Goal: Task Accomplishment & Management: Manage account settings

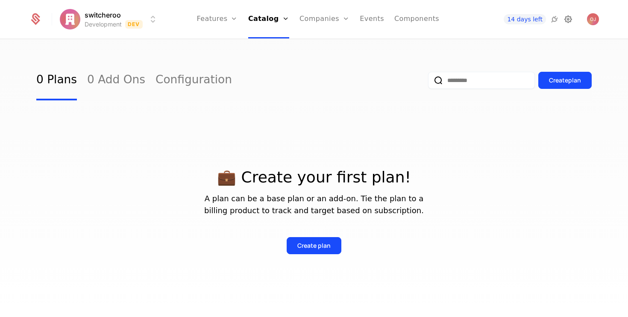
click at [571, 23] on icon at bounding box center [568, 19] width 10 height 10
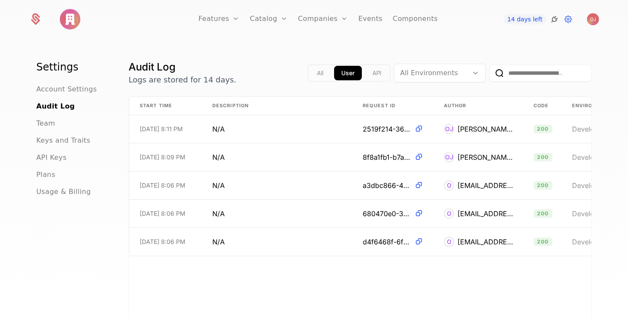
click at [553, 21] on icon at bounding box center [554, 19] width 10 height 10
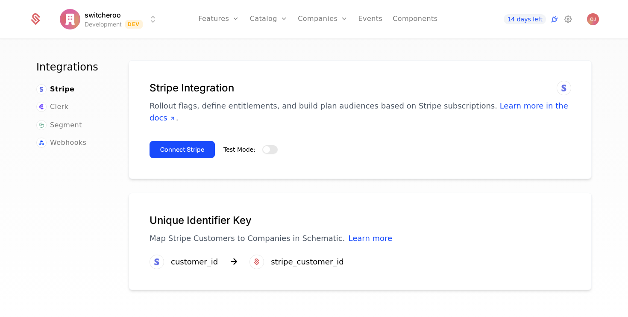
click at [272, 145] on button "Test Mode:" at bounding box center [269, 149] width 15 height 9
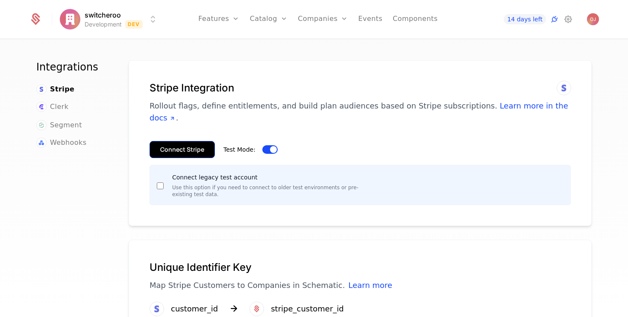
click at [193, 141] on button "Connect Stripe" at bounding box center [181, 149] width 65 height 17
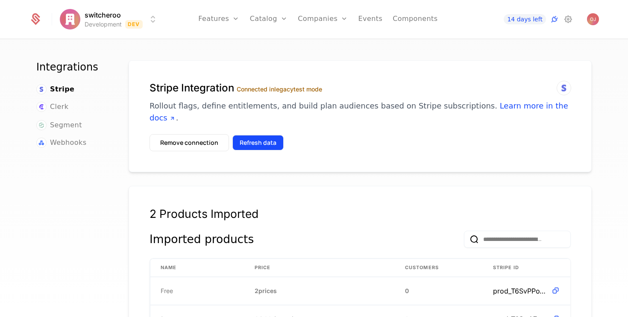
click at [271, 135] on button "Refresh data" at bounding box center [257, 142] width 51 height 15
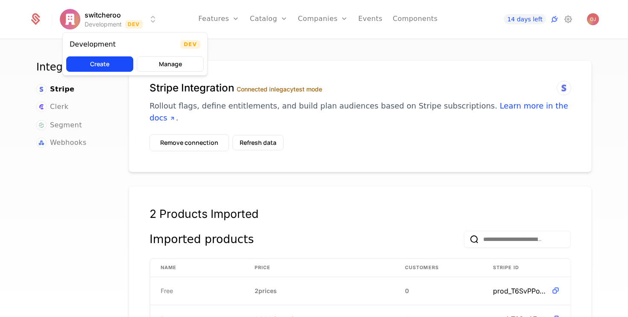
click at [70, 23] on html "switcheroo Development Dev Features Features Flags Catalog Plans Add Ons Config…" at bounding box center [314, 158] width 628 height 317
click at [109, 90] on html "switcheroo Development Dev Features Features Flags Catalog Plans Add Ons Config…" at bounding box center [314, 158] width 628 height 317
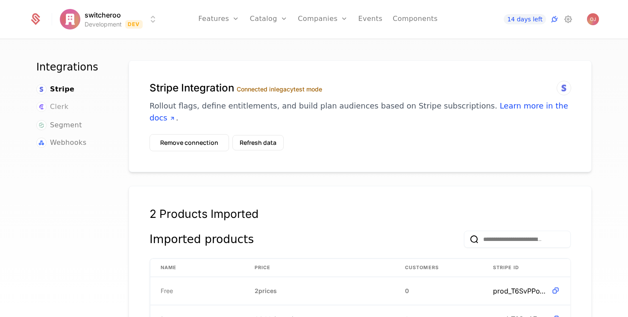
click at [61, 102] on span "Clerk" at bounding box center [59, 107] width 18 height 10
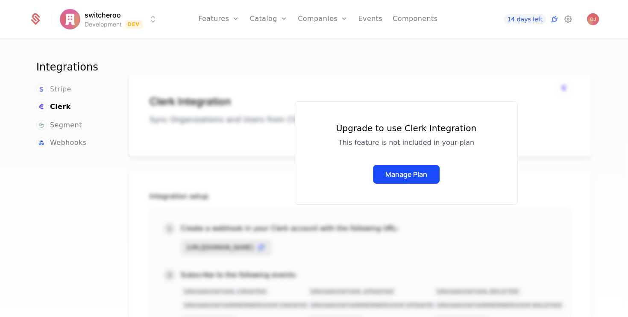
click at [64, 88] on span "Stripe" at bounding box center [60, 89] width 21 height 10
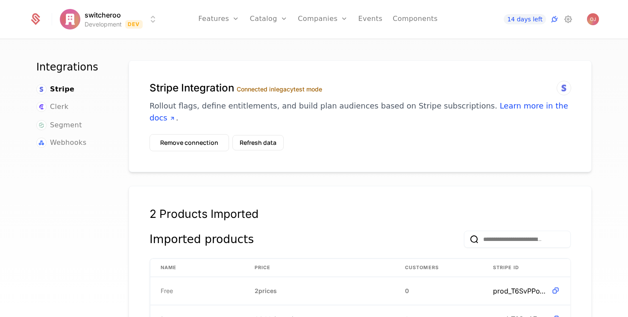
click at [269, 91] on label "Connected in legacy test mode" at bounding box center [279, 88] width 85 height 7
click at [566, 23] on icon at bounding box center [568, 19] width 10 height 10
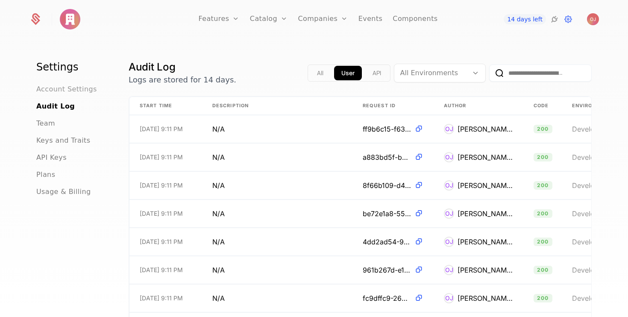
click at [66, 90] on span "Account Settings" at bounding box center [66, 89] width 61 height 10
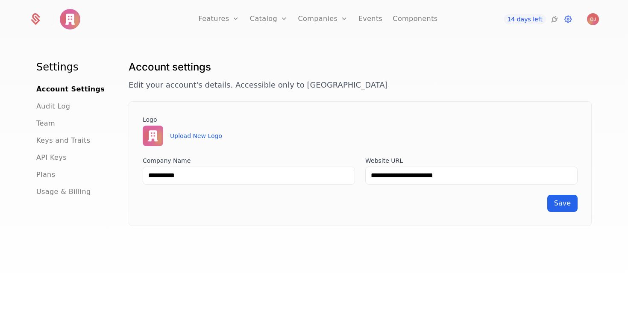
click at [55, 99] on ul "Account Settings Audit Log Team Keys and Traits API Keys Plans Usage & Billing" at bounding box center [72, 140] width 72 height 113
click at [53, 105] on span "Audit Log" at bounding box center [53, 106] width 34 height 10
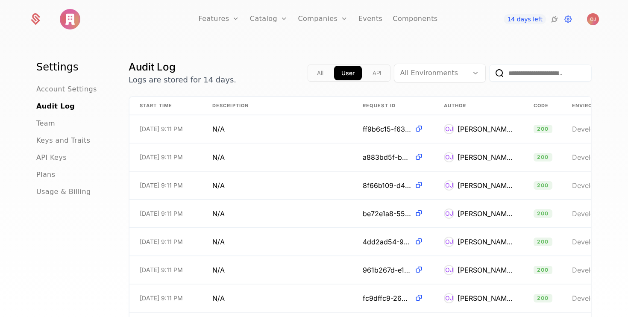
click at [25, 24] on div "Features Features Flags Catalog Plans Add Ons Configuration Companies Companies…" at bounding box center [314, 19] width 590 height 38
click at [34, 22] on icon at bounding box center [35, 20] width 9 height 9
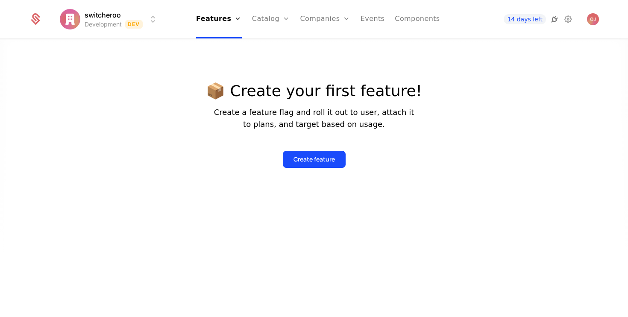
click at [555, 19] on icon at bounding box center [554, 19] width 10 height 10
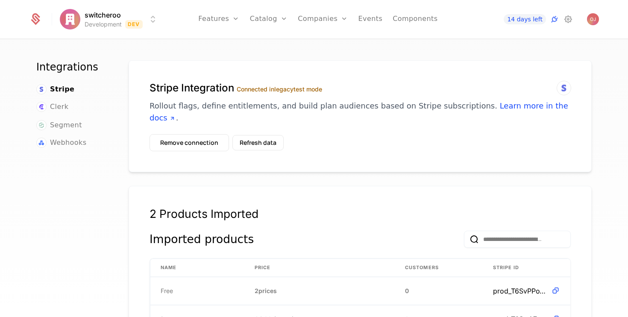
scroll to position [21, 0]
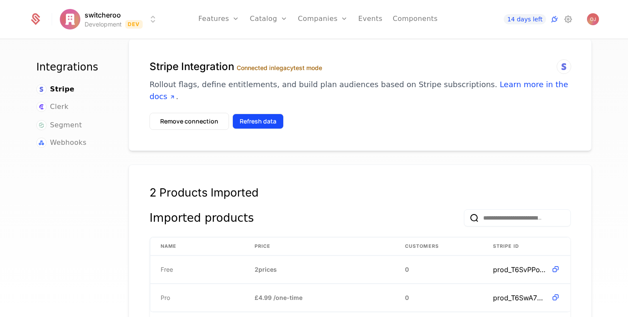
click at [256, 114] on button "Refresh data" at bounding box center [257, 121] width 51 height 15
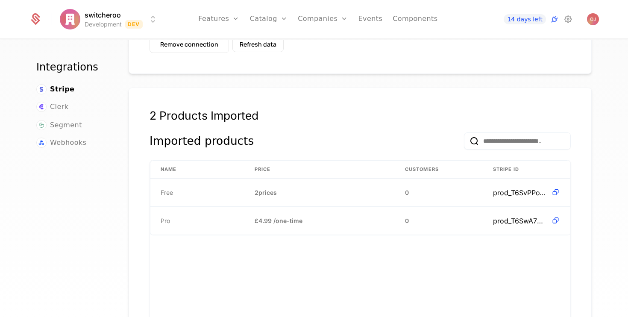
scroll to position [0, 0]
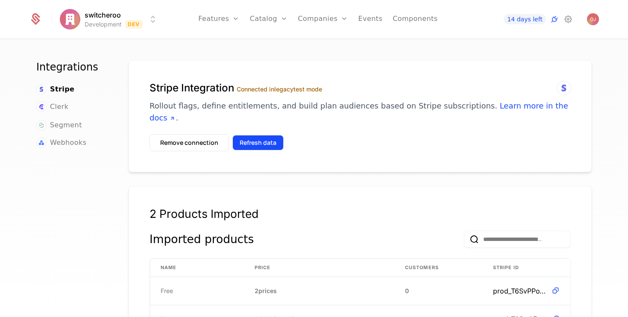
click at [252, 135] on button "Refresh data" at bounding box center [257, 142] width 51 height 15
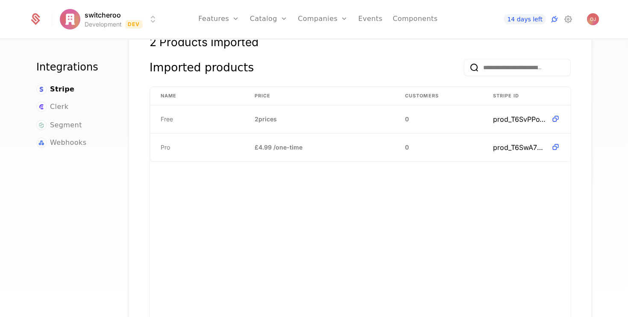
scroll to position [58, 0]
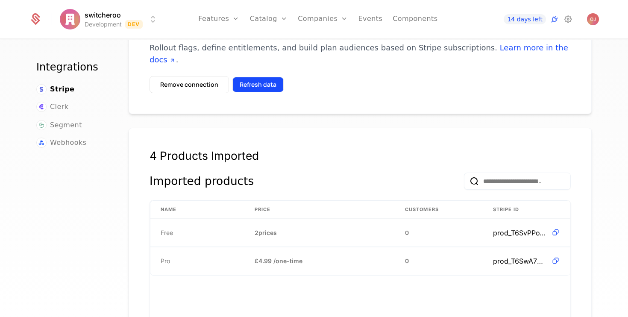
click at [260, 77] on button "Refresh data" at bounding box center [257, 84] width 51 height 15
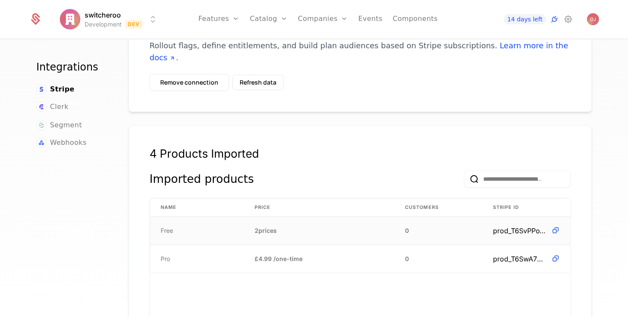
scroll to position [0, 0]
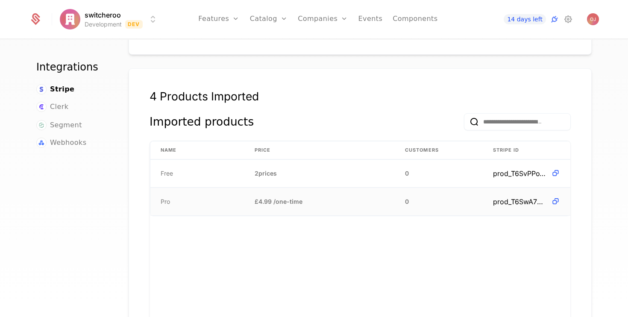
click at [278, 203] on tr "Pro £4.99 / one-time 0 prod_T6SwA7UpmNOxpF" at bounding box center [360, 202] width 420 height 28
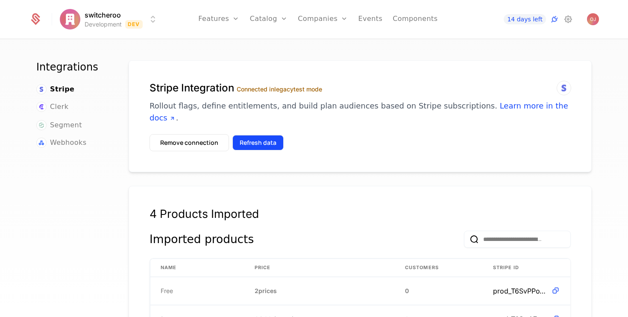
click at [257, 135] on button "Refresh data" at bounding box center [257, 142] width 51 height 15
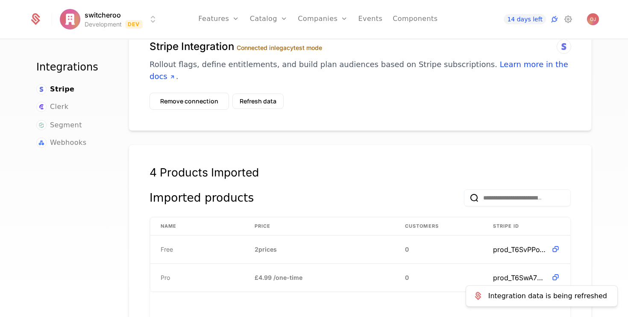
scroll to position [120, 0]
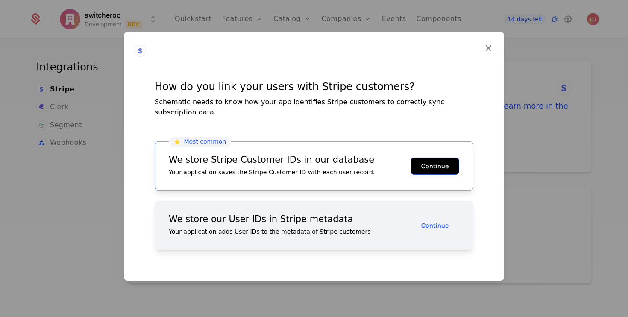
click at [434, 163] on button "Continue" at bounding box center [434, 165] width 49 height 17
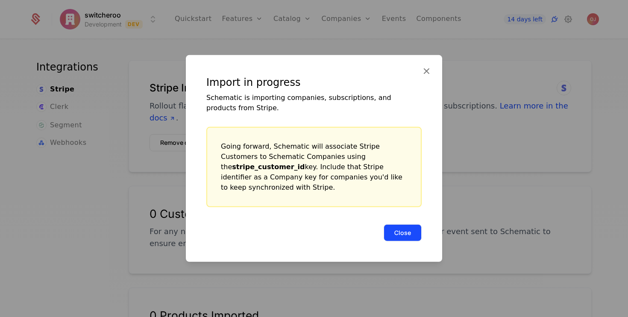
click at [402, 231] on button "Close" at bounding box center [402, 232] width 38 height 17
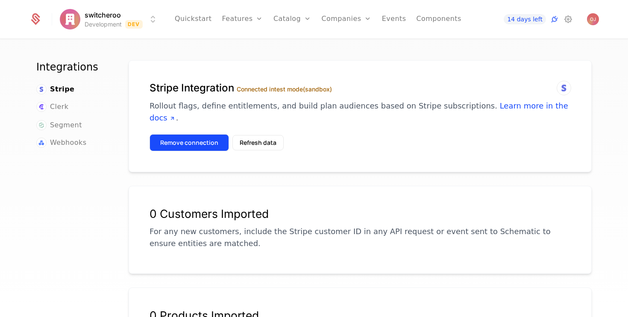
click at [206, 134] on button "Remove connection" at bounding box center [188, 142] width 79 height 17
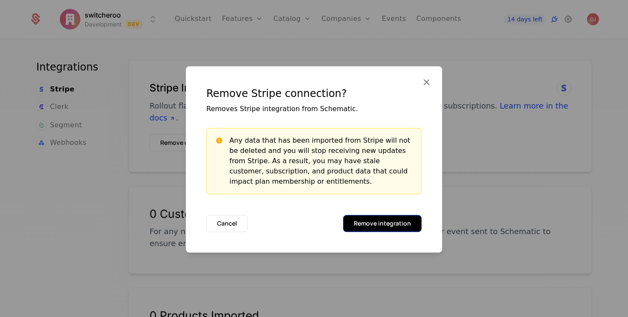
click at [398, 222] on button "Remove integration" at bounding box center [382, 223] width 79 height 17
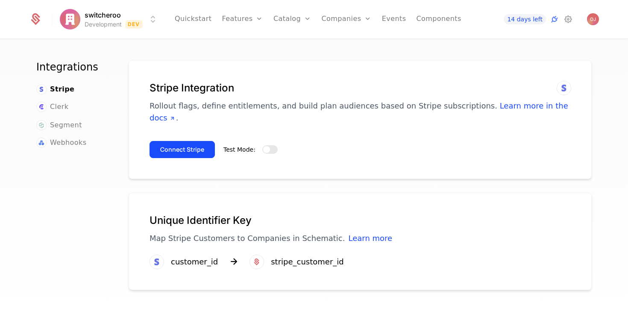
click at [260, 145] on div "Test Mode:" at bounding box center [250, 149] width 54 height 9
click at [263, 146] on span "button" at bounding box center [266, 149] width 7 height 7
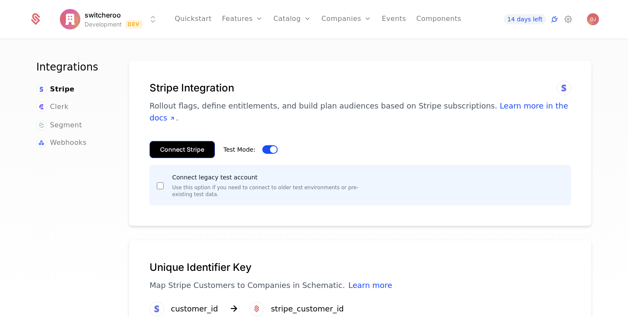
click at [190, 141] on button "Connect Stripe" at bounding box center [181, 149] width 65 height 17
click at [184, 141] on button "Connect Stripe" at bounding box center [181, 149] width 65 height 17
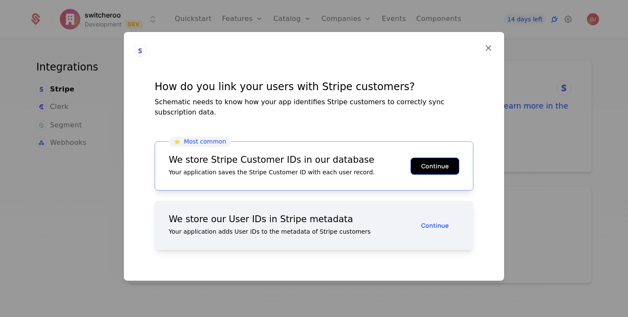
click at [428, 163] on button "Continue" at bounding box center [434, 165] width 49 height 17
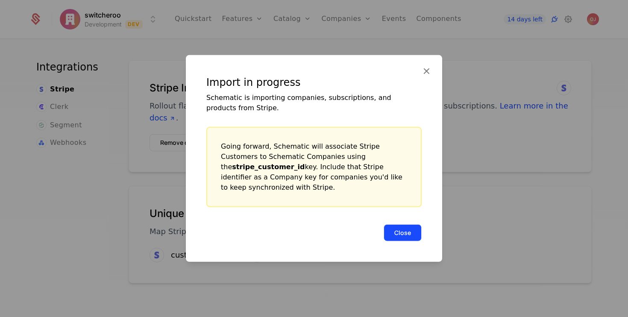
click at [402, 230] on button "Close" at bounding box center [402, 232] width 38 height 17
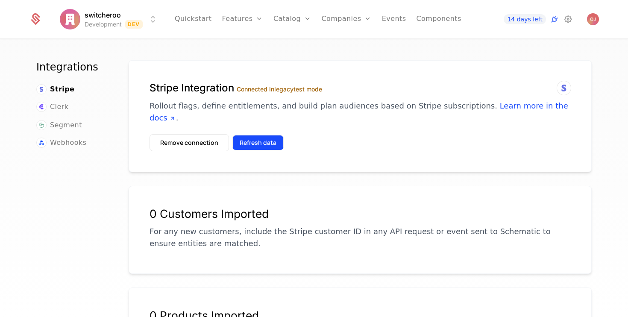
click at [248, 135] on button "Refresh data" at bounding box center [257, 142] width 51 height 15
click at [264, 135] on button "Refresh data" at bounding box center [257, 142] width 51 height 15
click at [317, 106] on p "Rollout flags, define entitlements, and build plan audiences based on Stripe su…" at bounding box center [359, 112] width 421 height 24
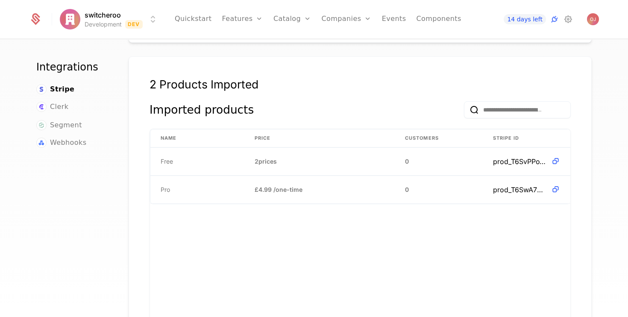
scroll to position [252, 0]
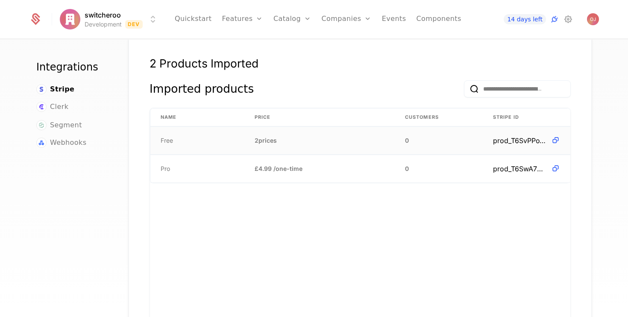
click at [269, 136] on span "2 prices" at bounding box center [265, 140] width 22 height 9
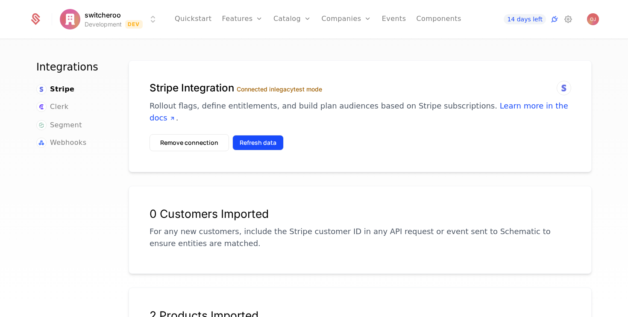
click at [263, 135] on button "Refresh data" at bounding box center [257, 142] width 51 height 15
click at [266, 135] on button "Refresh data" at bounding box center [257, 142] width 51 height 15
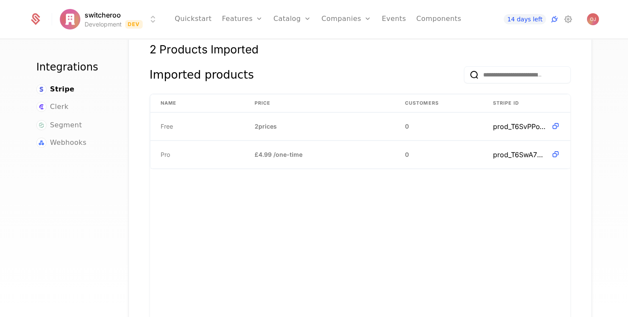
scroll to position [265, 0]
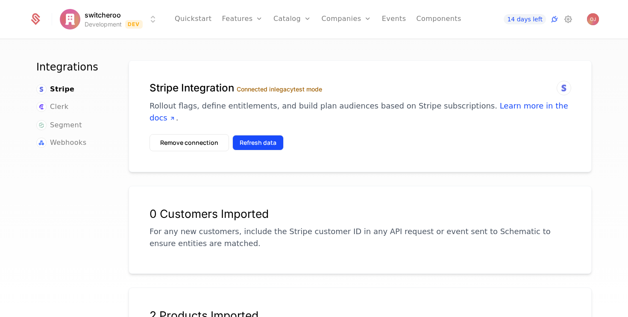
click at [266, 135] on button "Refresh data" at bounding box center [257, 142] width 51 height 15
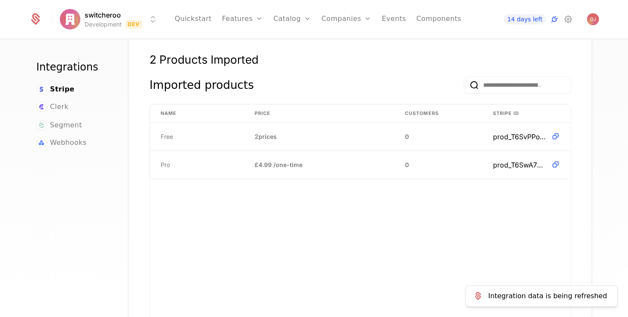
scroll to position [255, 0]
click at [420, 123] on td "0" at bounding box center [438, 137] width 88 height 28
click at [261, 133] on span "2 prices" at bounding box center [265, 137] width 22 height 9
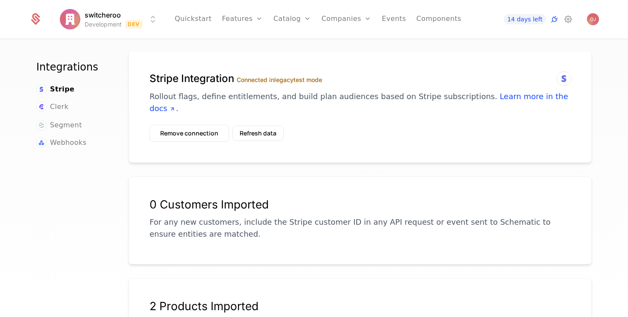
scroll to position [0, 0]
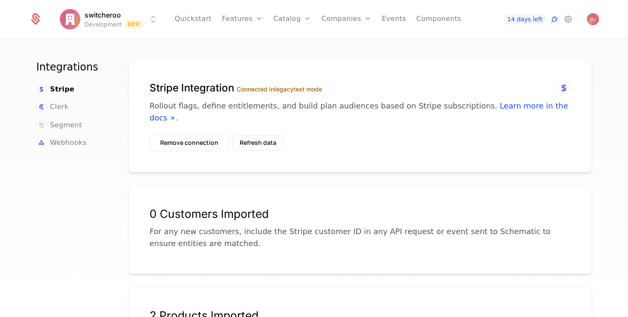
click at [246, 89] on label "Connected in legacy test mode" at bounding box center [279, 88] width 85 height 7
click at [257, 135] on button "Refresh data" at bounding box center [257, 142] width 51 height 15
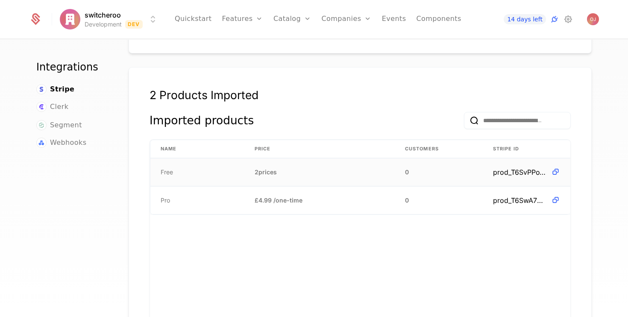
scroll to position [207, 0]
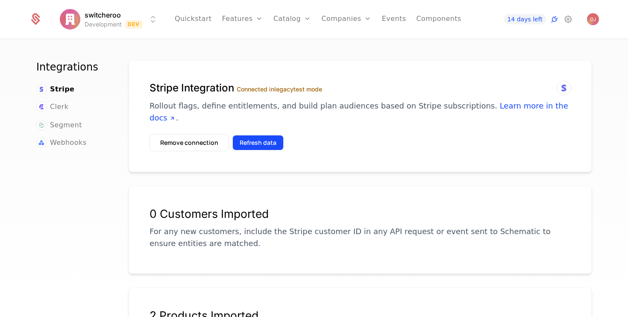
click at [251, 135] on button "Refresh data" at bounding box center [257, 142] width 51 height 15
click at [243, 135] on button "Refresh data" at bounding box center [257, 142] width 51 height 15
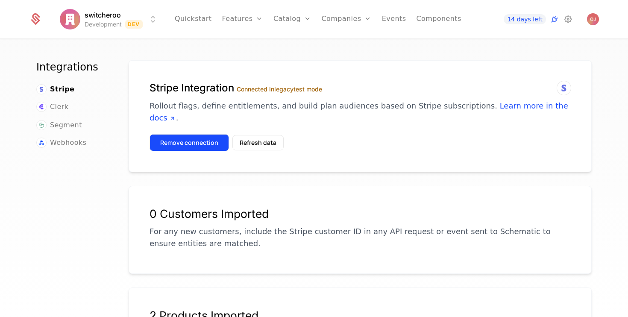
click at [165, 134] on button "Remove connection" at bounding box center [188, 142] width 79 height 17
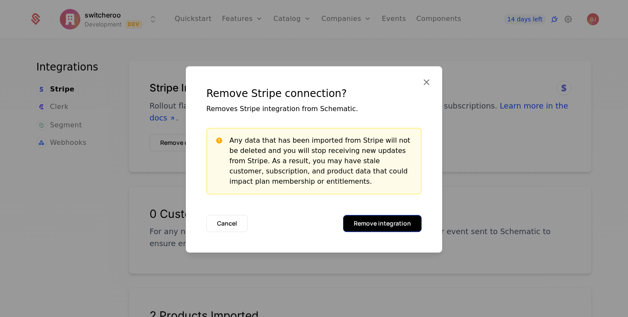
click at [352, 216] on button "Remove integration" at bounding box center [382, 223] width 79 height 17
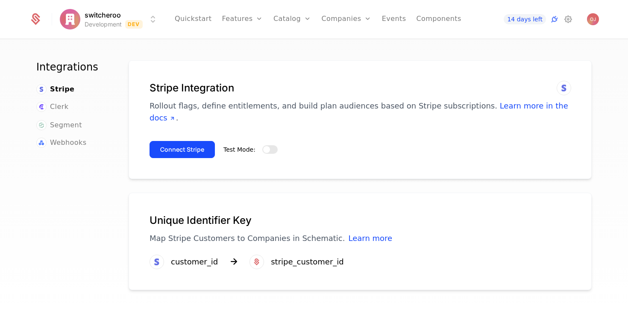
click at [259, 145] on div "Test Mode:" at bounding box center [250, 149] width 54 height 9
click at [277, 137] on div "Connect Stripe Test Mode:" at bounding box center [359, 146] width 421 height 24
click at [273, 145] on button "Test Mode:" at bounding box center [269, 149] width 15 height 9
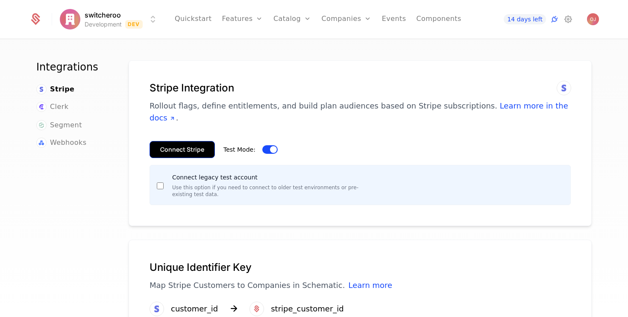
click at [180, 141] on button "Connect Stripe" at bounding box center [181, 149] width 65 height 17
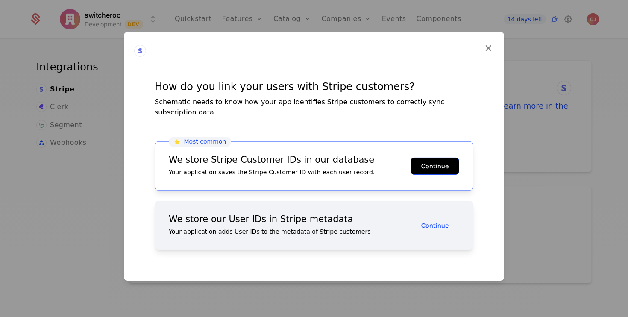
click at [428, 159] on button "Continue" at bounding box center [434, 165] width 49 height 17
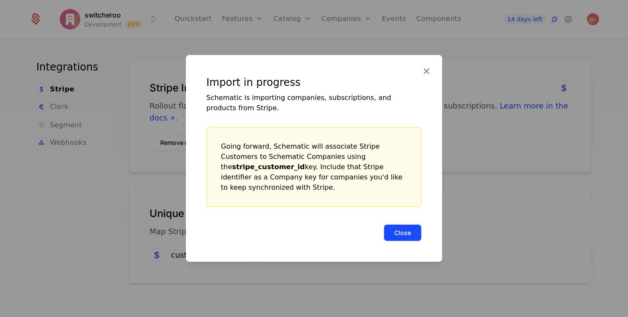
click at [408, 225] on button "Close" at bounding box center [402, 232] width 38 height 17
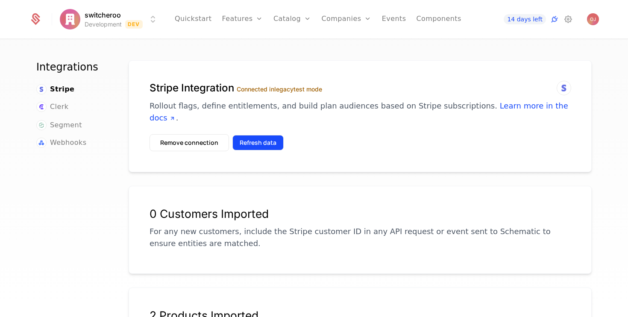
click at [270, 135] on button "Refresh data" at bounding box center [257, 142] width 51 height 15
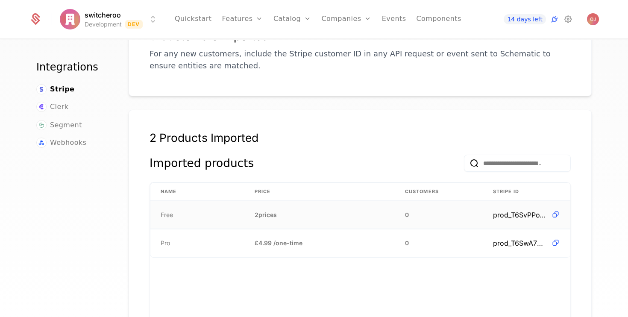
scroll to position [158, 0]
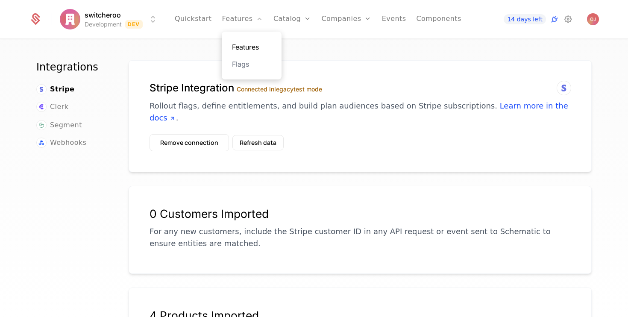
click at [252, 47] on link "Features" at bounding box center [251, 47] width 39 height 10
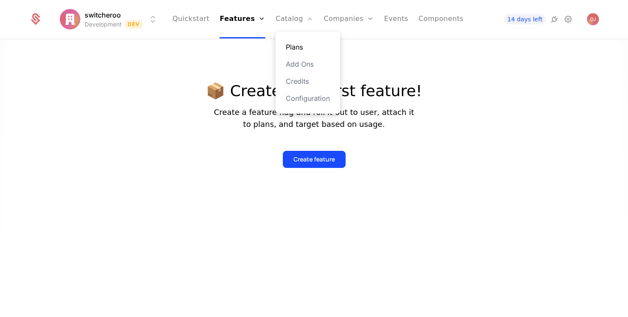
click at [304, 43] on link "Plans" at bounding box center [308, 47] width 44 height 10
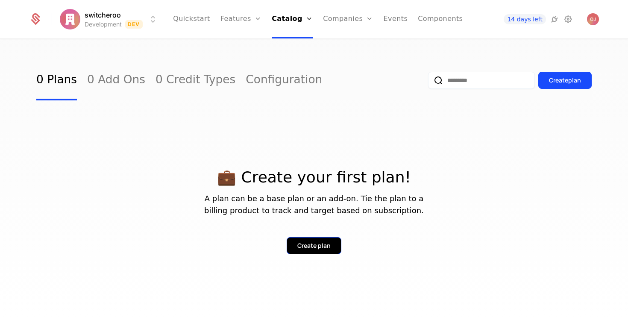
click at [310, 248] on div "Create plan" at bounding box center [313, 245] width 33 height 9
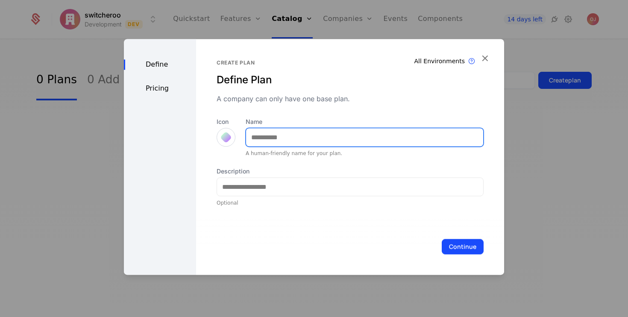
click at [279, 141] on input "Name" at bounding box center [364, 137] width 237 height 18
type input "****"
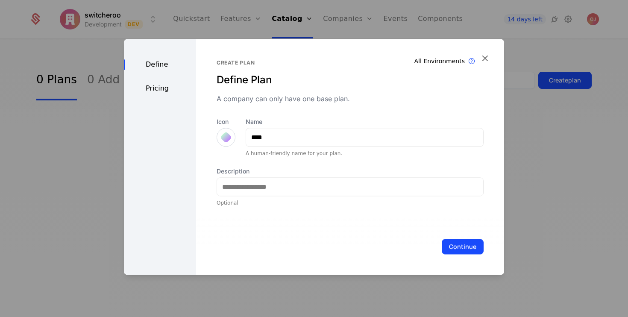
click at [222, 138] on div at bounding box center [226, 137] width 12 height 12
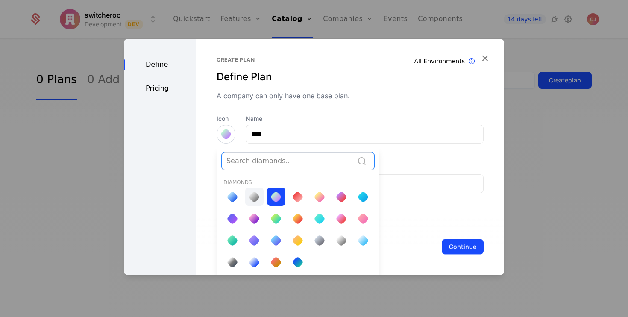
click at [255, 194] on div at bounding box center [254, 197] width 12 height 12
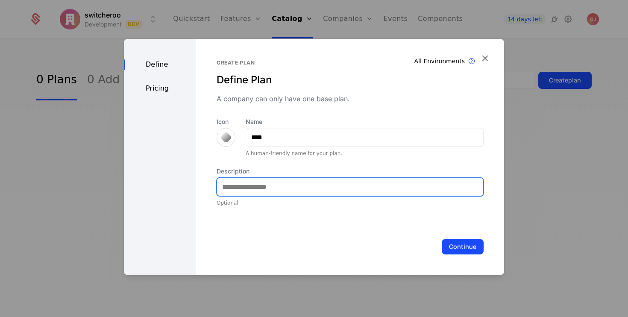
click at [257, 189] on input "Description" at bounding box center [350, 187] width 266 height 18
type input "*"
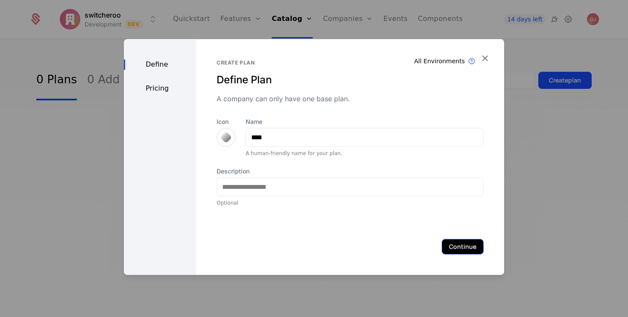
click at [469, 254] on button "Continue" at bounding box center [462, 246] width 42 height 15
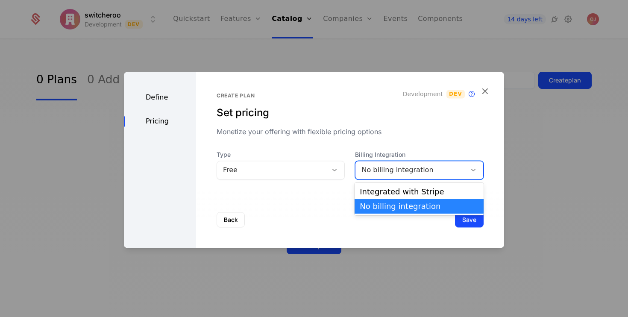
click at [375, 165] on div "No billing integration" at bounding box center [410, 170] width 99 height 10
click at [384, 188] on div "Integrated with Stripe" at bounding box center [418, 192] width 119 height 8
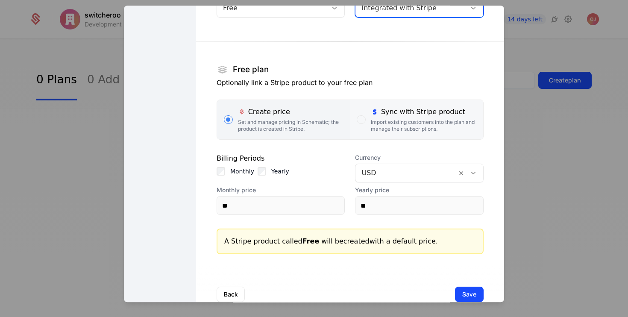
click at [383, 125] on div "Import existing customers into the plan and manage their subscriptions." at bounding box center [423, 126] width 105 height 14
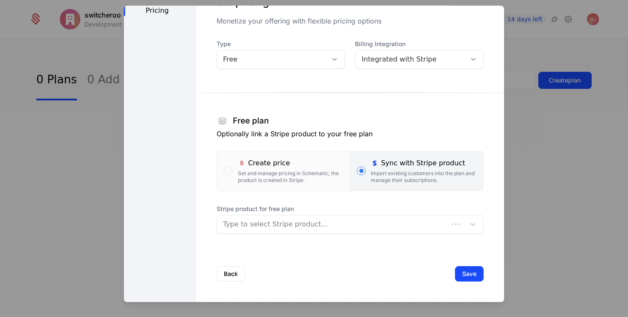
scroll to position [44, 0]
click at [315, 218] on div "Type to select Stripe product..." at bounding box center [341, 223] width 248 height 15
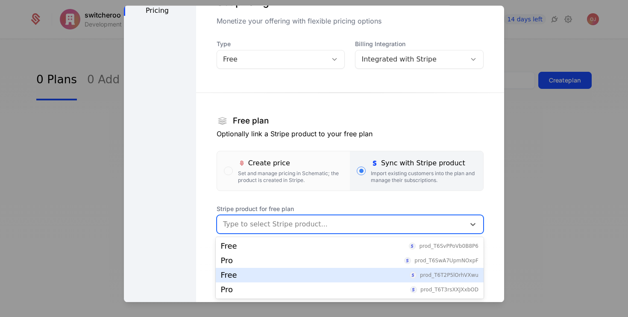
click at [283, 277] on div "Free prod_T6T2P5lOrhVXwu" at bounding box center [349, 275] width 257 height 8
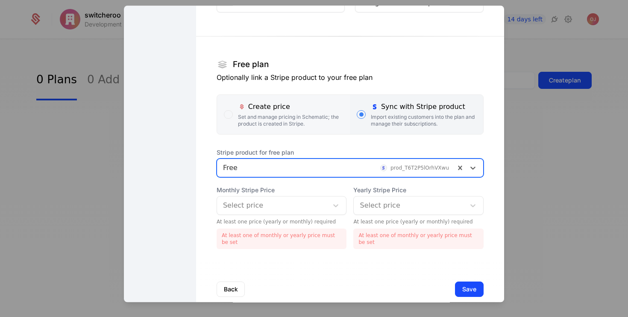
scroll to position [116, 0]
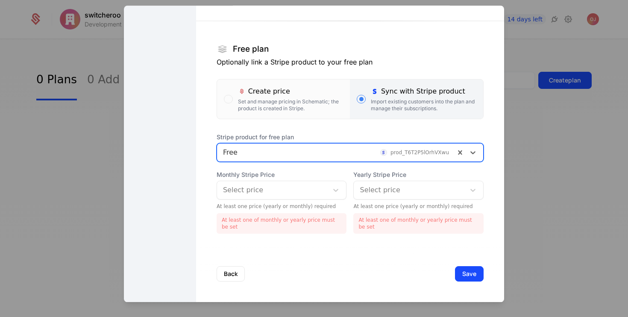
click at [312, 186] on div at bounding box center [272, 190] width 99 height 12
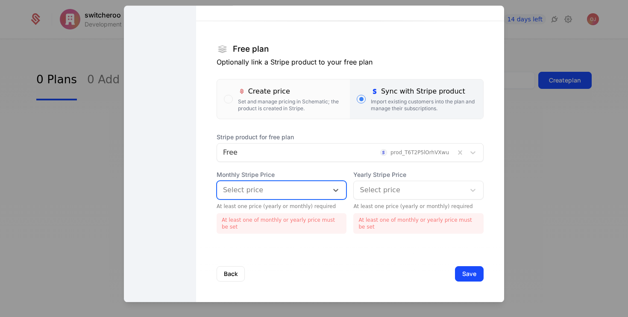
click at [317, 191] on div at bounding box center [272, 190] width 99 height 12
click at [376, 189] on div at bounding box center [408, 190] width 99 height 12
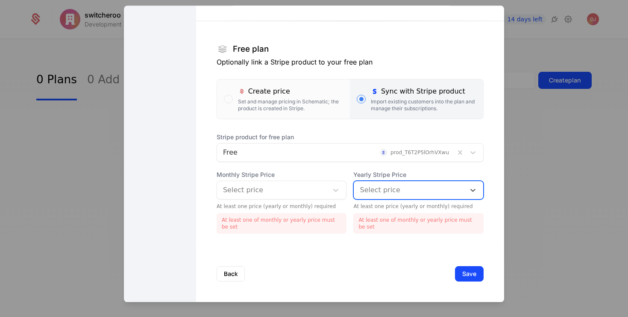
click at [376, 189] on div at bounding box center [408, 190] width 99 height 12
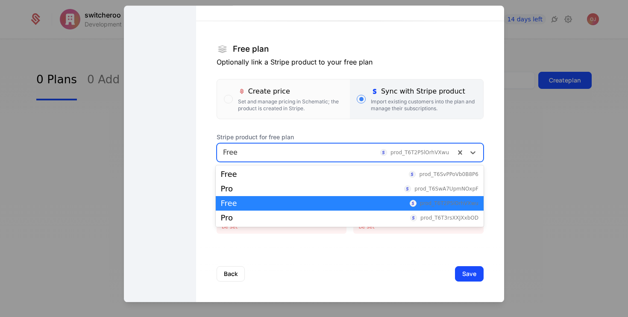
click at [374, 152] on div at bounding box center [336, 152] width 226 height 12
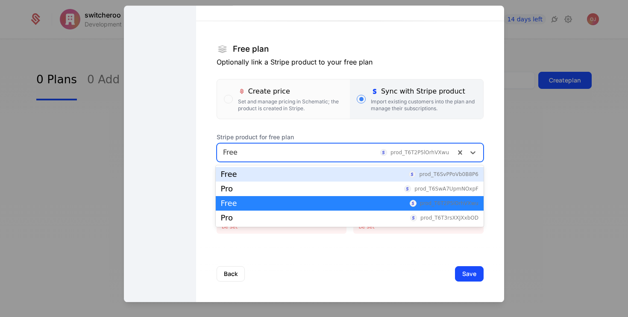
click at [274, 179] on div "Free prod_T6SvPPoVb0B8P6" at bounding box center [350, 174] width 268 height 15
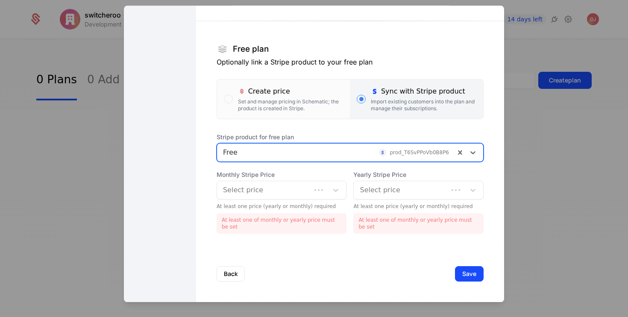
click at [266, 188] on div at bounding box center [264, 190] width 82 height 12
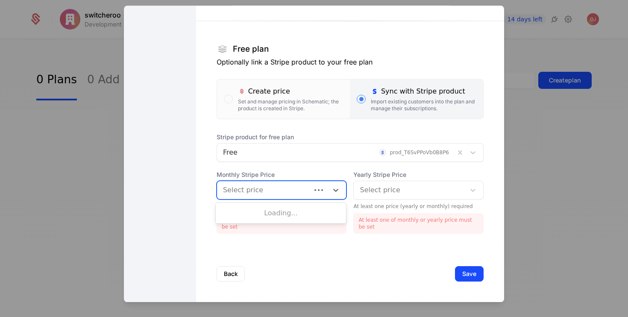
click at [266, 188] on div at bounding box center [264, 190] width 82 height 12
click at [266, 188] on div at bounding box center [272, 190] width 99 height 12
click at [266, 213] on div "No options" at bounding box center [281, 212] width 131 height 17
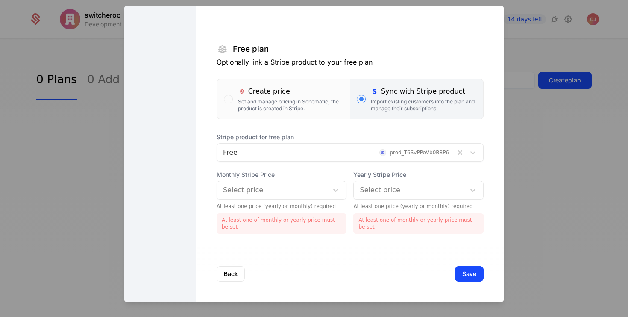
click at [329, 239] on div "Create plan Set pricing Monetize your offering with flexible pricing options De…" at bounding box center [350, 95] width 308 height 412
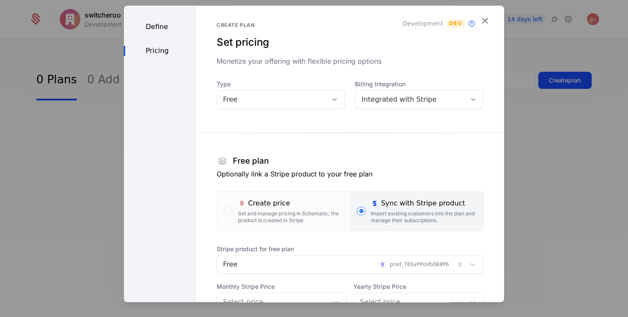
scroll to position [0, 0]
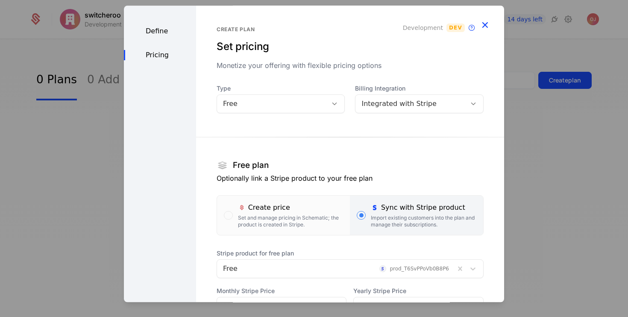
click at [482, 23] on icon "button" at bounding box center [484, 24] width 11 height 11
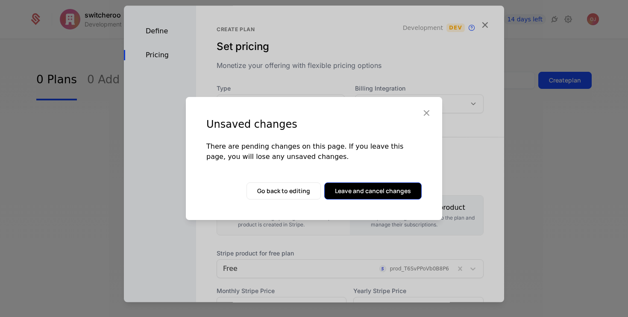
click at [362, 190] on button "Leave and cancel changes" at bounding box center [372, 190] width 97 height 17
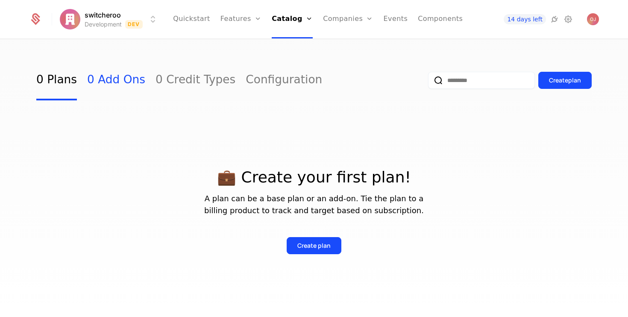
click at [121, 78] on link "0 Add Ons" at bounding box center [116, 80] width 58 height 40
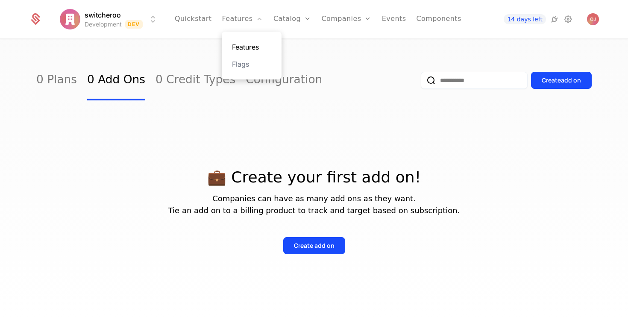
click at [246, 49] on link "Features" at bounding box center [251, 47] width 39 height 10
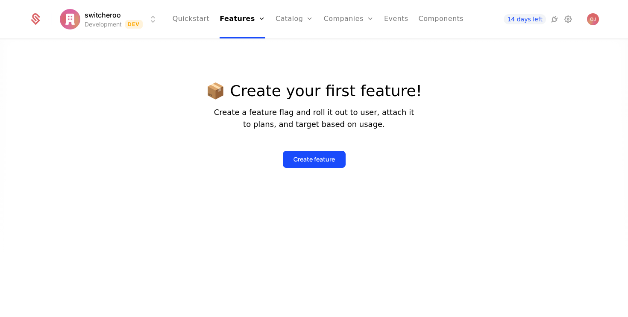
click at [325, 132] on div "📦 Create your first feature! Create a feature flag and roll it out to user, att…" at bounding box center [314, 124] width 216 height 85
click at [322, 154] on button "Create feature" at bounding box center [314, 159] width 63 height 17
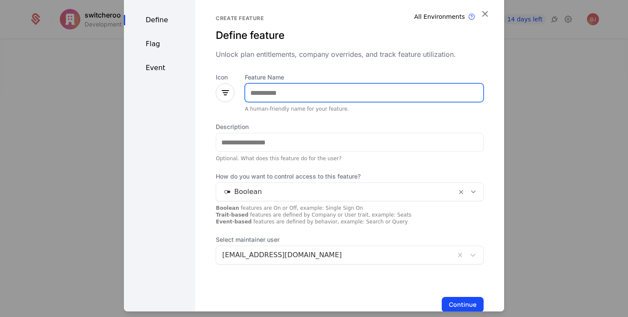
click at [261, 85] on input "Feature Name" at bounding box center [364, 93] width 238 height 18
type input "****"
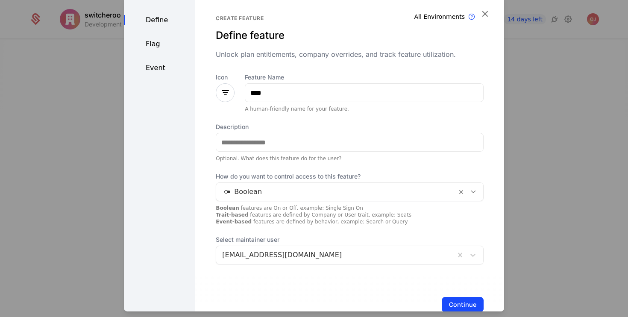
click at [232, 93] on div at bounding box center [225, 92] width 19 height 19
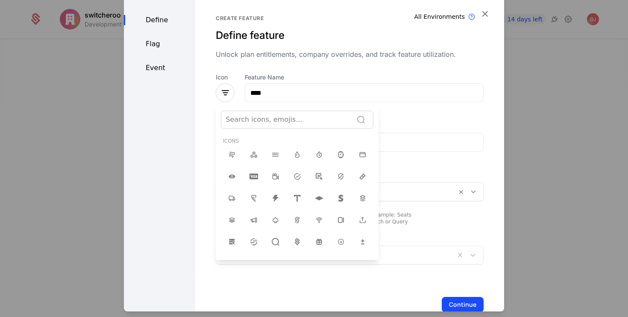
click at [228, 92] on div at bounding box center [314, 152] width 380 height 317
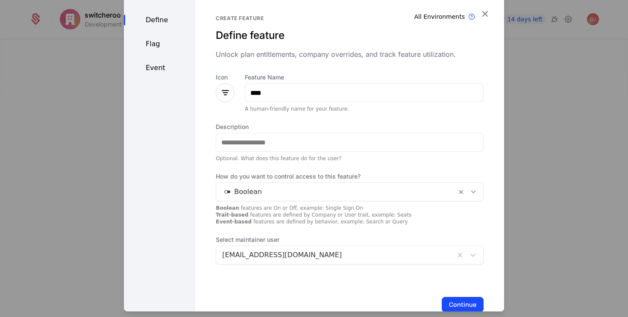
click at [228, 92] on icon at bounding box center [225, 93] width 10 height 10
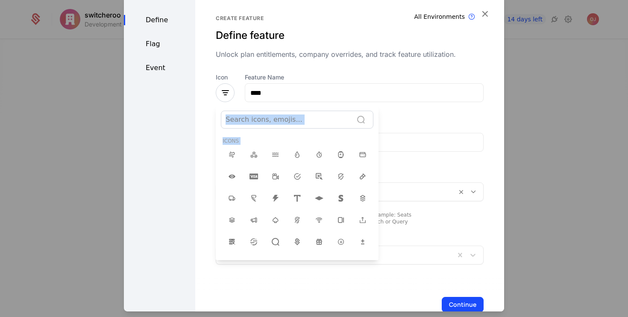
click at [228, 92] on div at bounding box center [314, 152] width 380 height 317
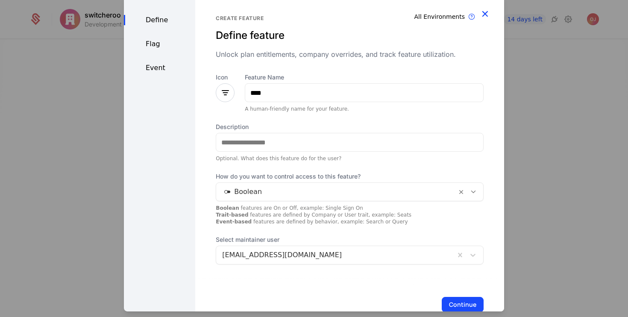
click at [488, 13] on icon "button" at bounding box center [484, 13] width 11 height 11
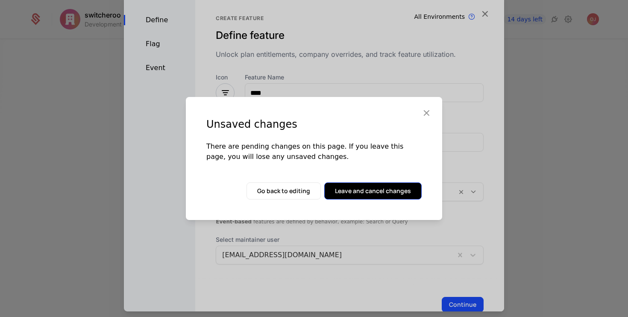
click at [360, 193] on button "Leave and cancel changes" at bounding box center [372, 190] width 97 height 17
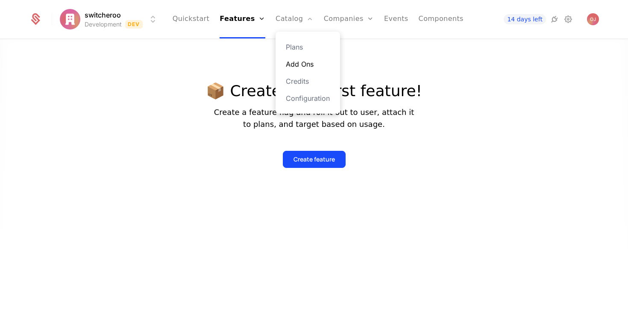
click at [300, 67] on link "Add Ons" at bounding box center [308, 64] width 44 height 10
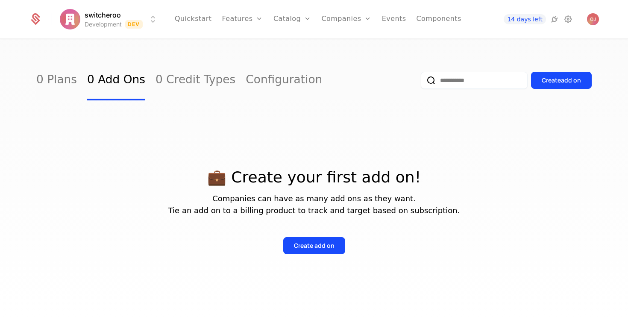
click at [302, 169] on p "💼 Create your first add on!" at bounding box center [313, 177] width 555 height 17
click at [305, 239] on button "Create add on" at bounding box center [314, 245] width 62 height 17
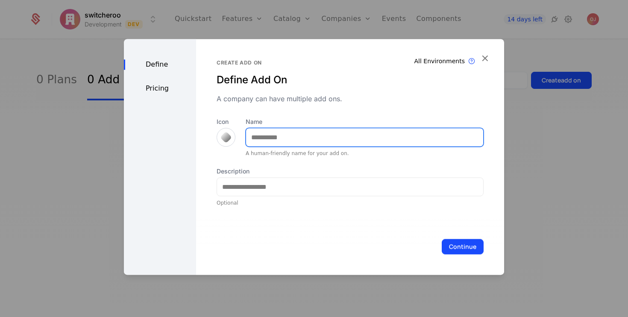
click at [267, 137] on input "Name" at bounding box center [364, 137] width 237 height 18
type input "****"
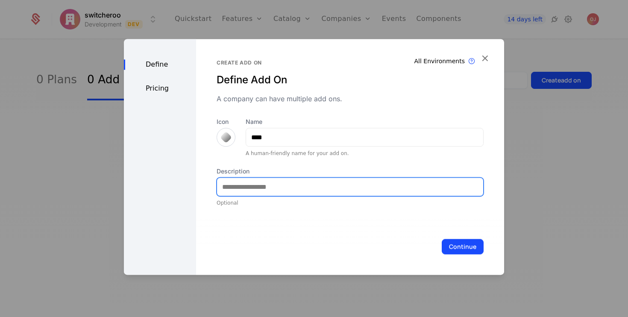
click at [260, 185] on input "Description" at bounding box center [350, 187] width 266 height 18
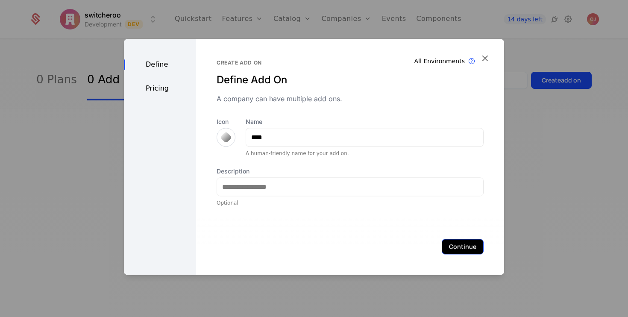
click at [464, 241] on button "Continue" at bounding box center [462, 246] width 42 height 15
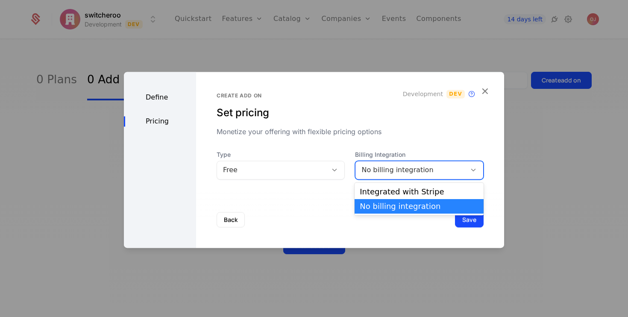
click at [376, 172] on div "No billing integration" at bounding box center [410, 170] width 99 height 10
click at [381, 195] on div "Integrated with Stripe" at bounding box center [418, 192] width 119 height 8
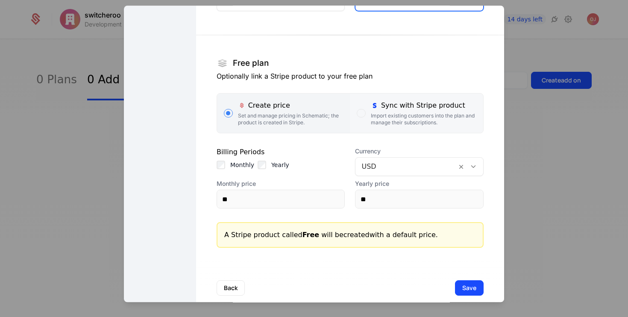
click at [388, 111] on div "Sync with Stripe product Import existing customers into the plan and manage the…" at bounding box center [423, 113] width 105 height 26
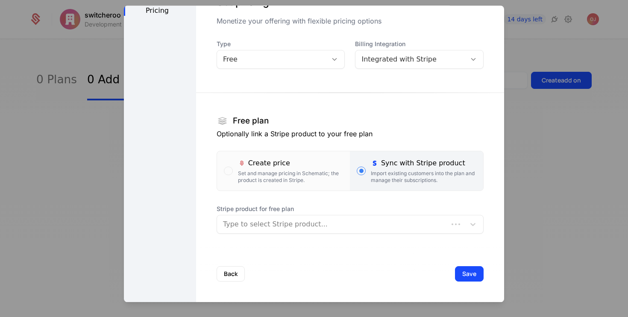
scroll to position [44, 0]
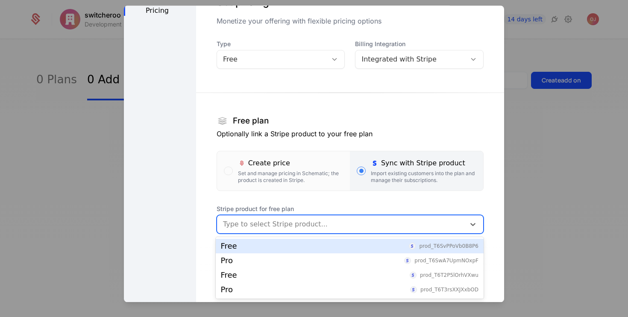
click at [331, 227] on div at bounding box center [341, 224] width 236 height 12
click at [307, 242] on div "Free prod_T6SvPPoVb0B8P6" at bounding box center [349, 246] width 257 height 8
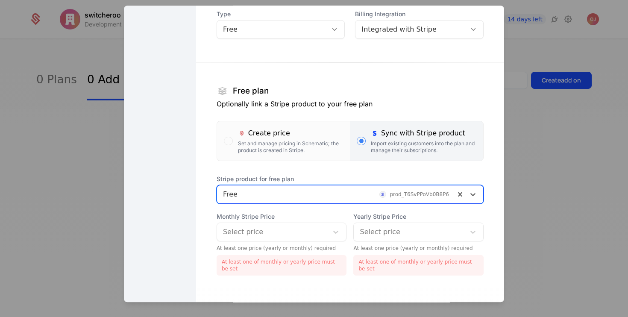
scroll to position [116, 0]
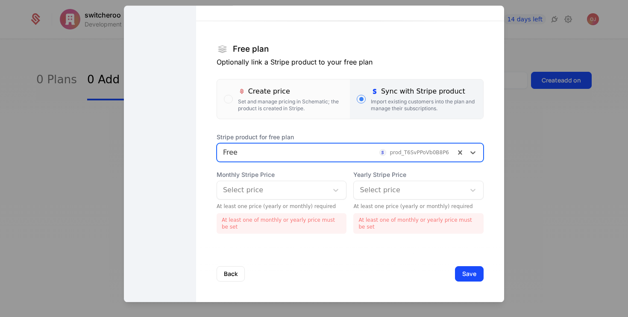
click at [280, 188] on div at bounding box center [272, 190] width 99 height 12
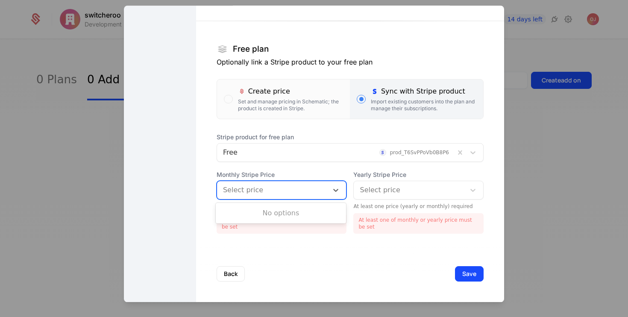
click at [276, 218] on div "No options" at bounding box center [281, 212] width 131 height 17
click at [279, 212] on div "No options" at bounding box center [281, 212] width 131 height 17
click at [277, 248] on div "Back Save" at bounding box center [350, 273] width 308 height 56
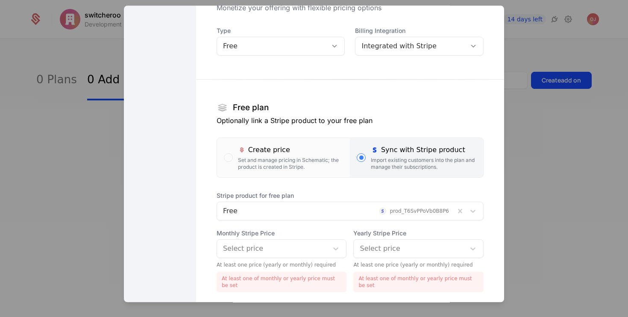
scroll to position [0, 0]
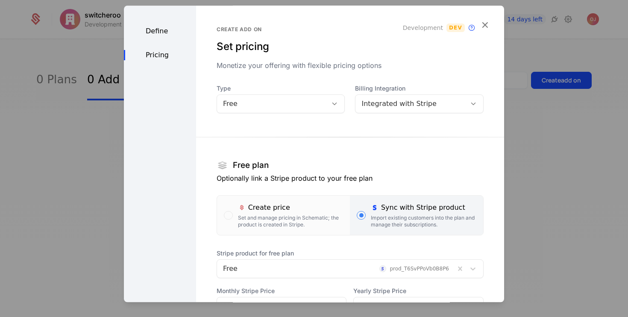
click at [160, 28] on div "Define" at bounding box center [160, 31] width 72 height 10
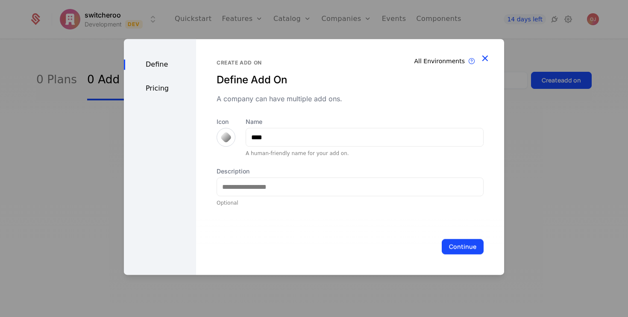
click at [487, 61] on icon "button" at bounding box center [484, 58] width 11 height 11
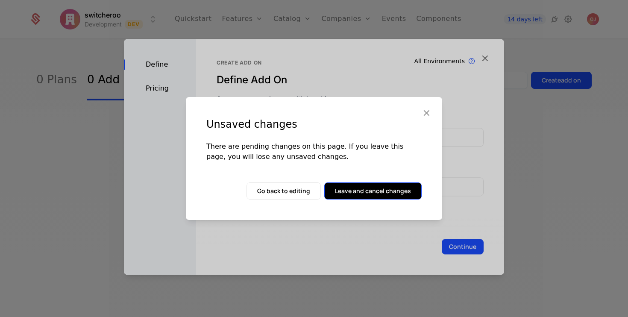
click at [350, 192] on button "Leave and cancel changes" at bounding box center [372, 190] width 97 height 17
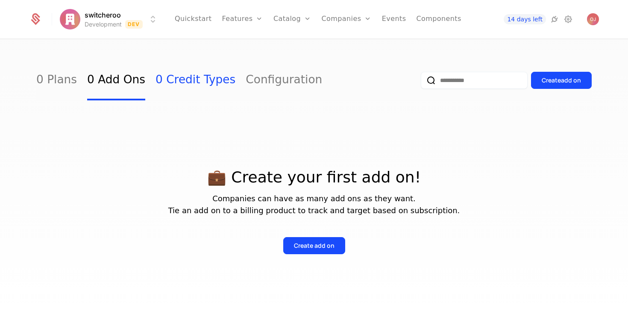
click at [181, 73] on link "0 Credit Types" at bounding box center [195, 80] width 80 height 40
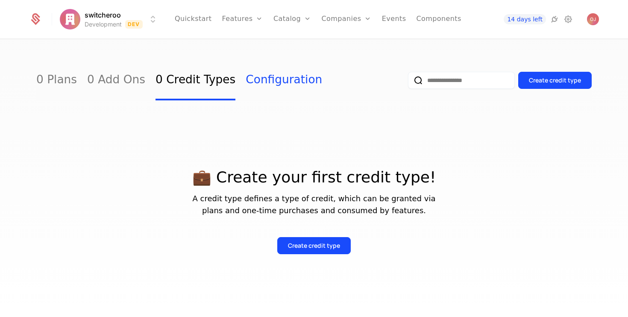
click at [245, 77] on link "Configuration" at bounding box center [283, 80] width 76 height 40
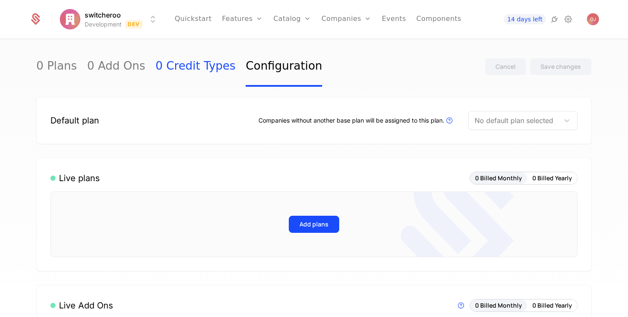
click at [164, 58] on link "0 Credit Types" at bounding box center [195, 67] width 80 height 40
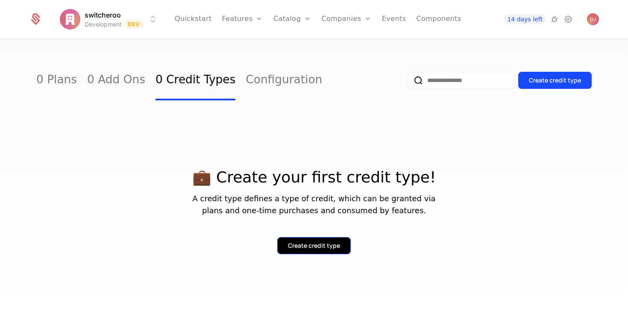
click at [321, 250] on button "Create credit type" at bounding box center [313, 245] width 73 height 17
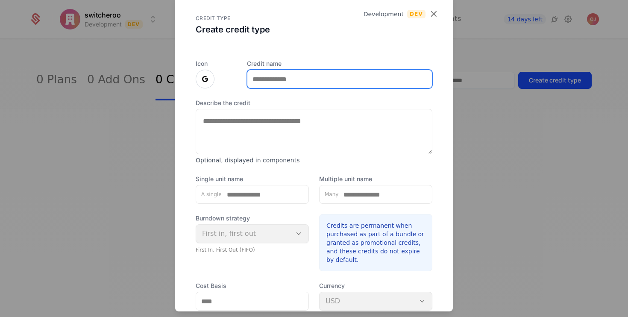
click at [309, 80] on input "Credit name" at bounding box center [339, 79] width 184 height 18
click at [224, 84] on div "Icon" at bounding box center [216, 73] width 41 height 29
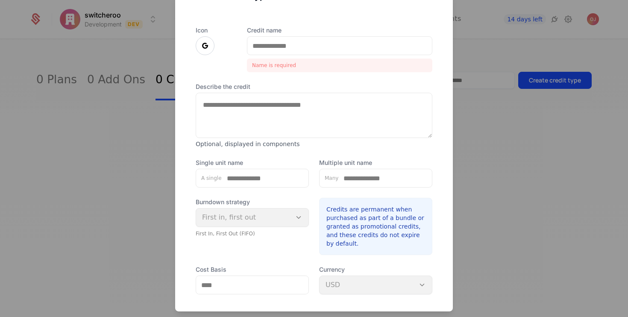
scroll to position [74, 0]
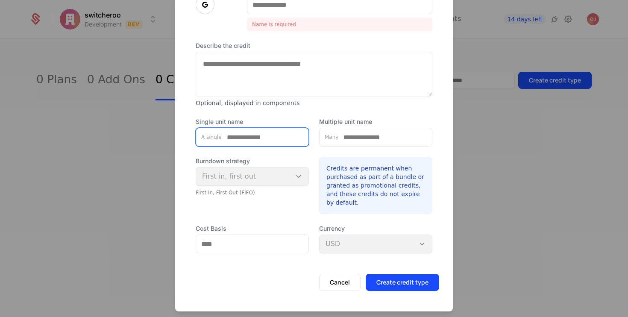
click at [266, 140] on input "Single unit name" at bounding box center [265, 137] width 87 height 18
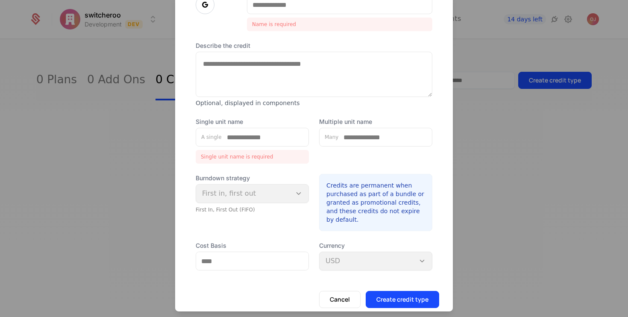
click at [254, 179] on div "Burndown strategy First in, first out First In, First Out (FIFO)" at bounding box center [252, 193] width 113 height 39
click at [251, 193] on div "Burndown strategy First in, first out First In, First Out (FIFO)" at bounding box center [252, 193] width 113 height 39
click at [286, 256] on input "Cost Basis" at bounding box center [252, 261] width 112 height 18
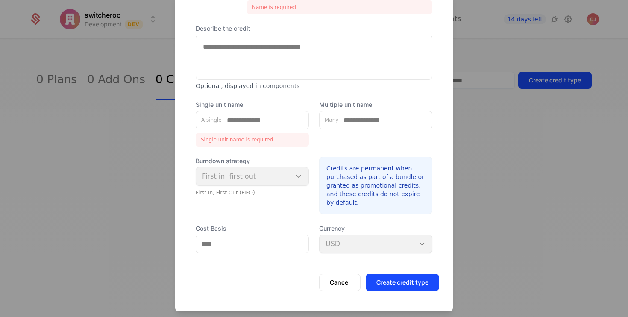
click at [147, 133] on div at bounding box center [314, 158] width 628 height 317
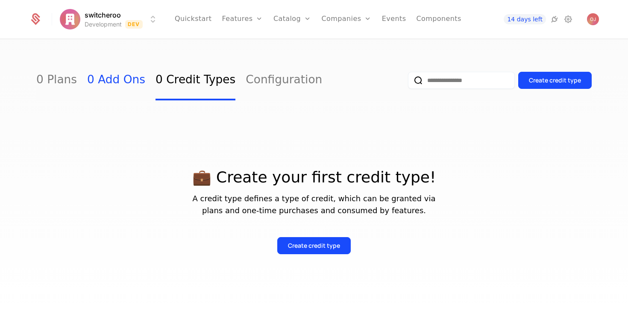
click at [98, 90] on link "0 Add Ons" at bounding box center [116, 80] width 58 height 40
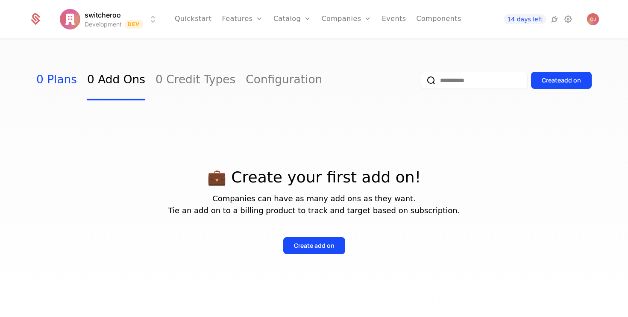
click at [68, 80] on link "0 Plans" at bounding box center [56, 80] width 41 height 40
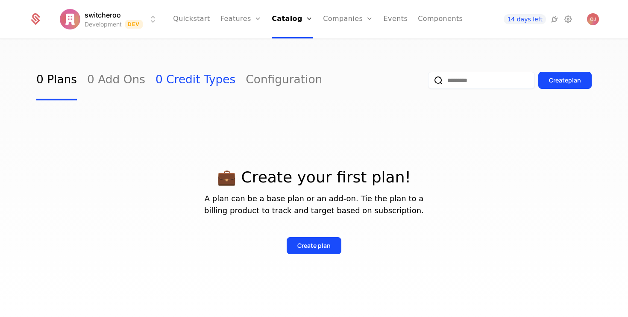
click at [172, 75] on link "0 Credit Types" at bounding box center [195, 80] width 80 height 40
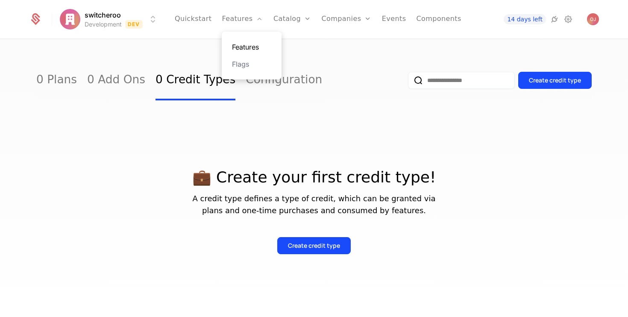
click at [249, 42] on link "Features" at bounding box center [251, 47] width 39 height 10
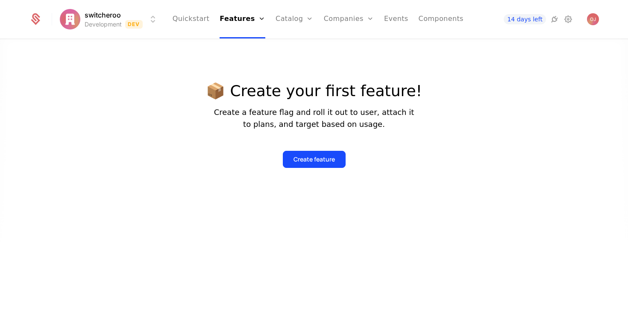
click at [344, 117] on p "Create a feature flag and roll it out to user, attach it to plans, and target b…" at bounding box center [314, 118] width 216 height 24
click at [246, 65] on link "Flags" at bounding box center [249, 64] width 39 height 10
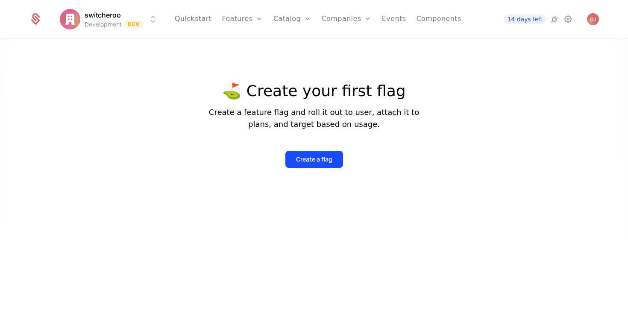
click at [203, 77] on div at bounding box center [314, 193] width 628 height 317
click at [188, 17] on link "Quickstart" at bounding box center [193, 19] width 37 height 38
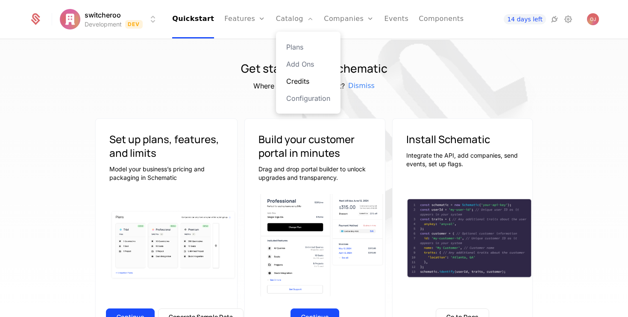
click at [303, 84] on link "Credits" at bounding box center [308, 81] width 44 height 10
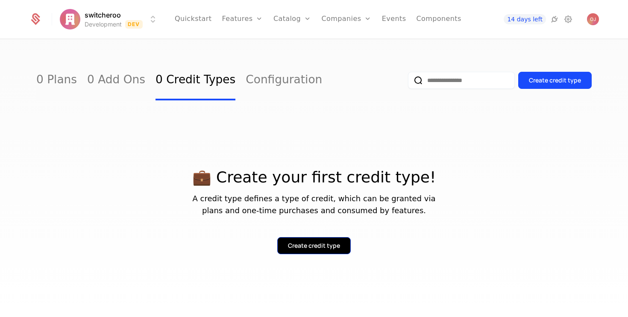
click at [312, 244] on div "Create credit type" at bounding box center [314, 245] width 52 height 9
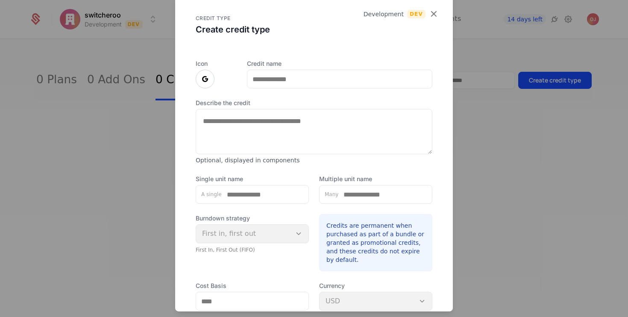
click at [79, 192] on div at bounding box center [314, 158] width 628 height 317
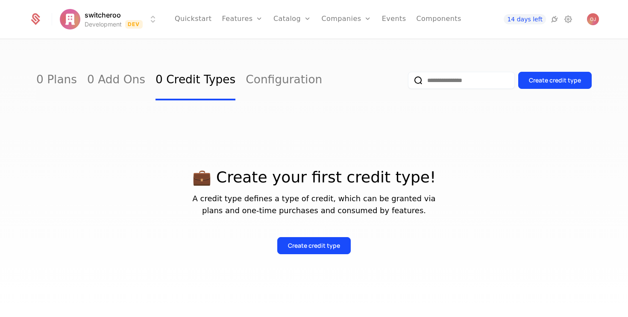
click at [306, 257] on div "💼 Create your first credit type! A credit type defines a type of credit, which …" at bounding box center [313, 200] width 555 height 201
click at [308, 249] on div "Create credit type" at bounding box center [314, 245] width 52 height 9
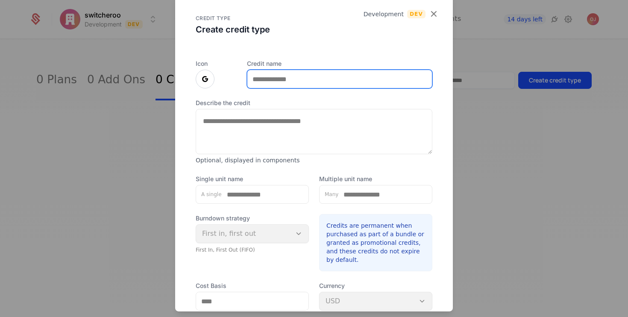
click at [278, 85] on input "Credit name" at bounding box center [339, 79] width 184 height 18
type input "****"
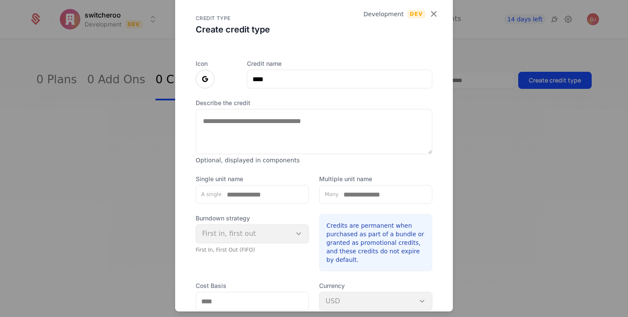
click at [210, 82] on icon at bounding box center [205, 79] width 10 height 10
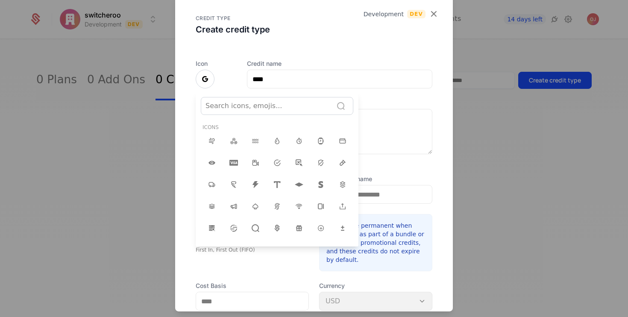
click at [249, 116] on div "Search icons, emojis... Icons Emojis 😀 😃 😄 😁 😆 😅 🤣 😂 🙂 🙃 🫠 😉 😊 😇 🥰 😍 🤩 😘 😗 ☺️ 😚…" at bounding box center [277, 171] width 163 height 149
click at [249, 110] on div at bounding box center [266, 106] width 123 height 12
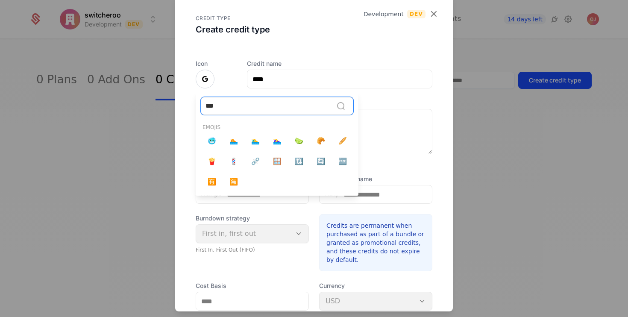
type input "****"
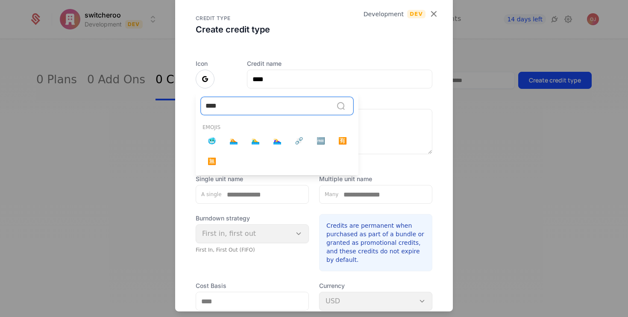
click at [250, 108] on div "****" at bounding box center [266, 106] width 123 height 12
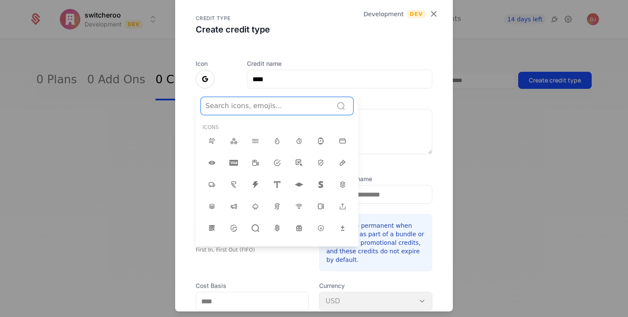
click at [250, 108] on div at bounding box center [266, 106] width 123 height 12
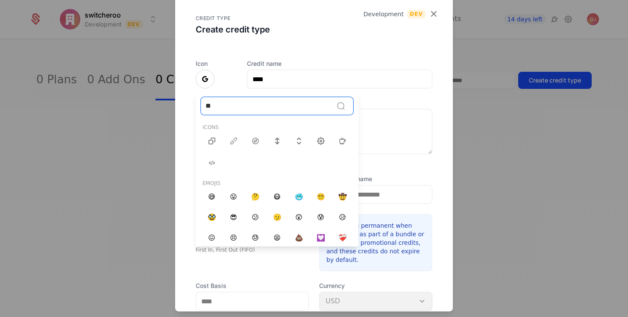
type input "*"
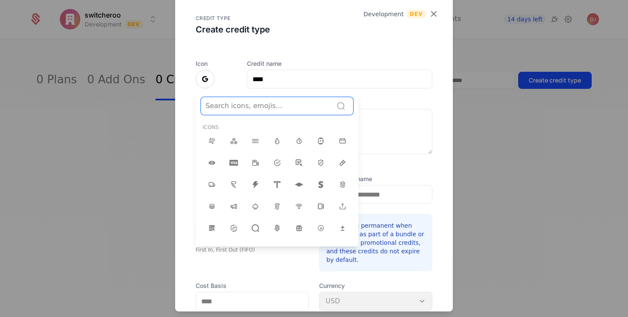
click at [301, 273] on div at bounding box center [313, 152] width 277 height 317
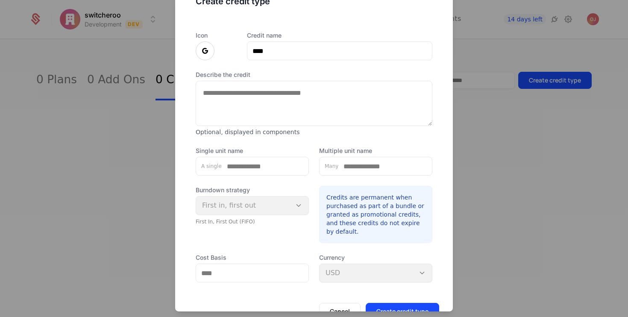
scroll to position [37, 0]
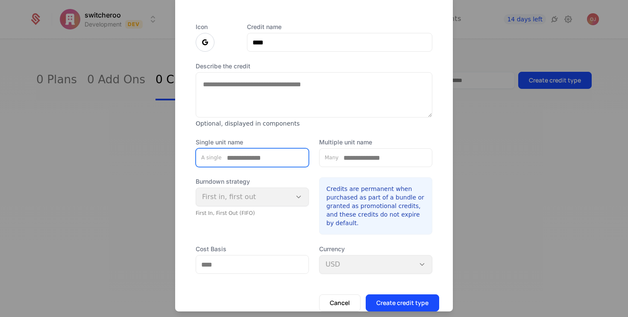
click at [260, 158] on input "Single unit name" at bounding box center [265, 158] width 87 height 18
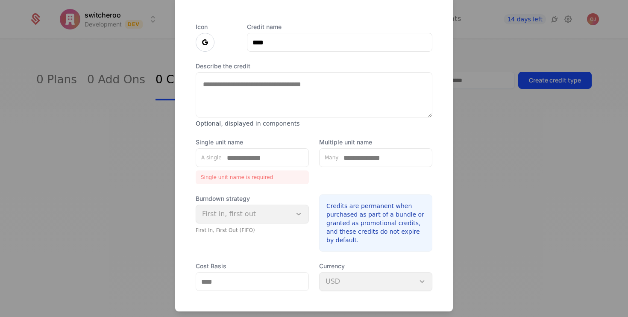
click at [371, 166] on div "Many" at bounding box center [375, 157] width 113 height 19
click at [244, 158] on input "Single unit name" at bounding box center [265, 158] width 87 height 18
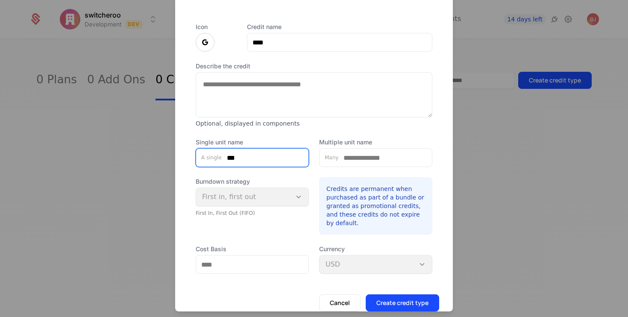
type input "***"
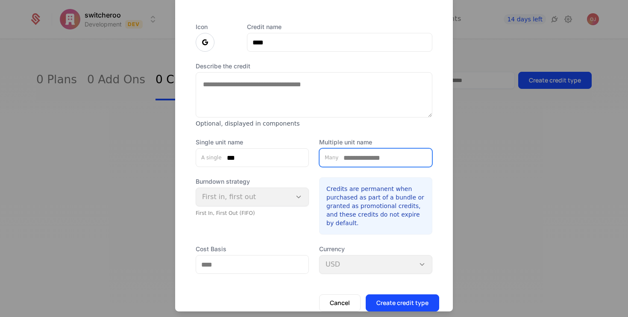
click at [366, 159] on input "Multiple unit name" at bounding box center [384, 158] width 93 height 18
type input "****"
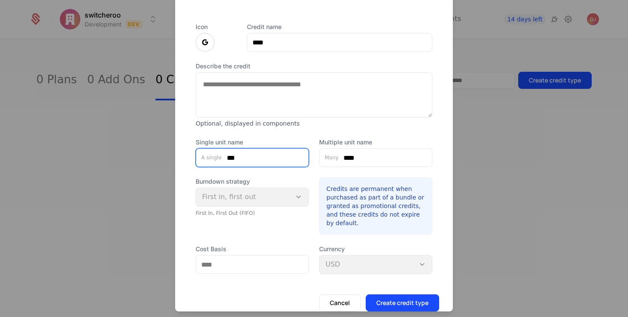
click at [269, 165] on input "***" at bounding box center [265, 158] width 87 height 18
type input "**********"
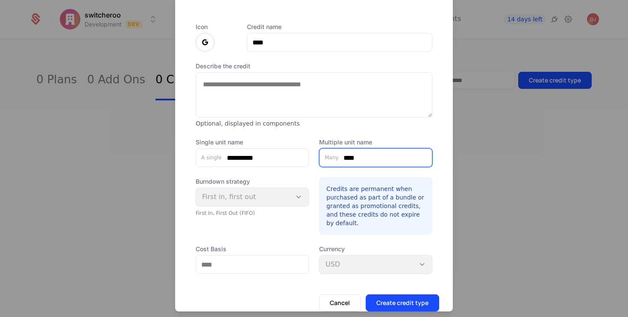
click at [354, 158] on input "****" at bounding box center [384, 158] width 93 height 18
click at [363, 159] on input "****" at bounding box center [384, 158] width 93 height 18
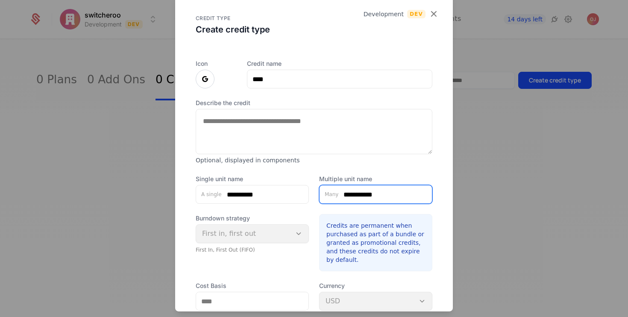
type input "**********"
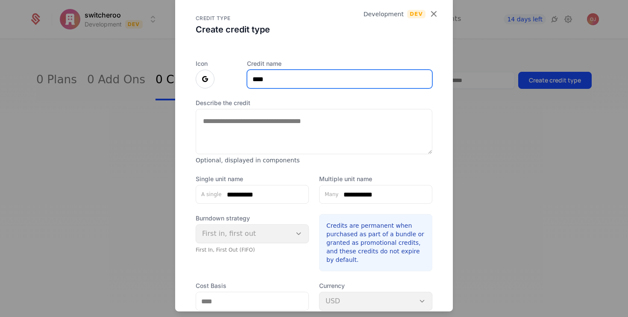
click at [271, 72] on input "****" at bounding box center [339, 79] width 184 height 18
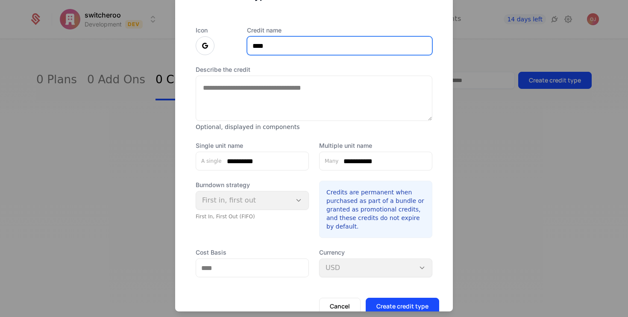
scroll to position [57, 0]
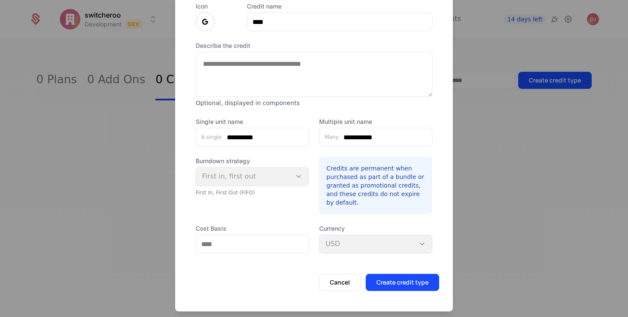
click at [317, 246] on div "Cost Basis Currency USD" at bounding box center [314, 238] width 237 height 29
click at [295, 246] on input "Cost Basis" at bounding box center [252, 244] width 112 height 18
click at [368, 242] on div "Currency USD" at bounding box center [375, 238] width 113 height 29
click at [242, 171] on div "Burndown strategy First in, first out First In, First Out (FIFO)" at bounding box center [252, 176] width 113 height 39
click at [274, 238] on input "Cost Basis" at bounding box center [252, 244] width 112 height 18
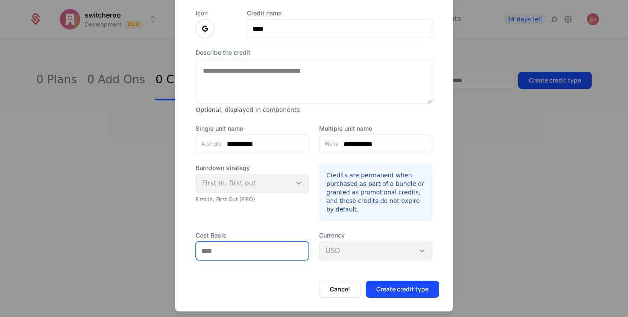
scroll to position [50, 0]
type input "**"
type input "*****"
click at [423, 248] on div "Currency USD" at bounding box center [375, 245] width 113 height 29
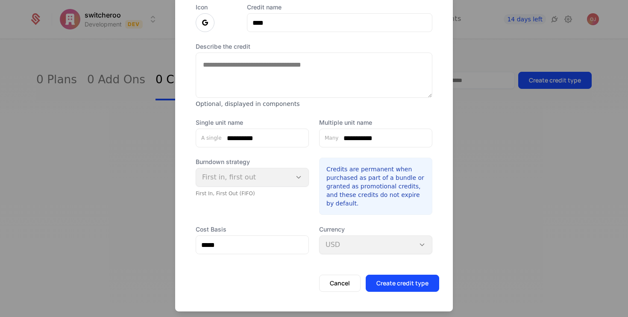
scroll to position [57, 0]
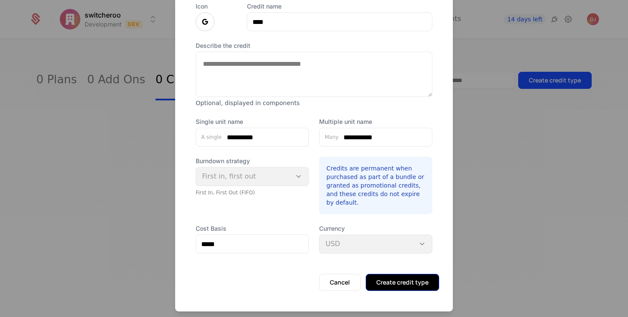
click at [403, 277] on button "Create credit type" at bounding box center [401, 282] width 73 height 17
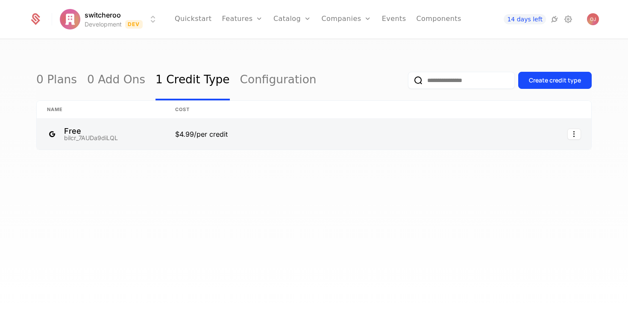
click at [221, 130] on link at bounding box center [310, 134] width 290 height 31
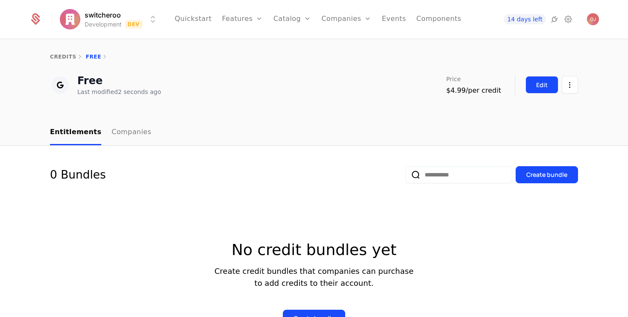
click at [542, 78] on button "Edit" at bounding box center [541, 85] width 33 height 18
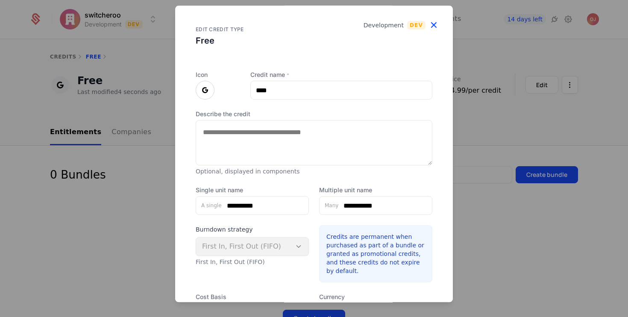
click at [438, 26] on icon "button" at bounding box center [433, 24] width 11 height 11
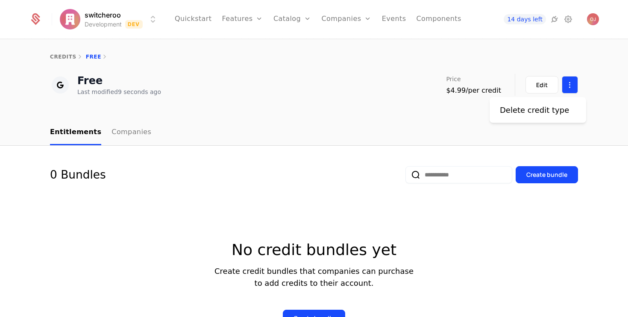
click at [564, 82] on html "switcheroo Development Dev Quickstart Features Features Flags Catalog Plans Add…" at bounding box center [314, 158] width 628 height 317
click at [542, 109] on div "Delete credit type" at bounding box center [533, 110] width 69 height 12
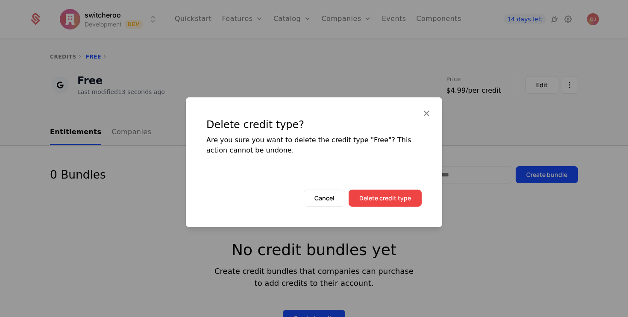
click at [411, 200] on button "Delete credit type" at bounding box center [384, 198] width 73 height 17
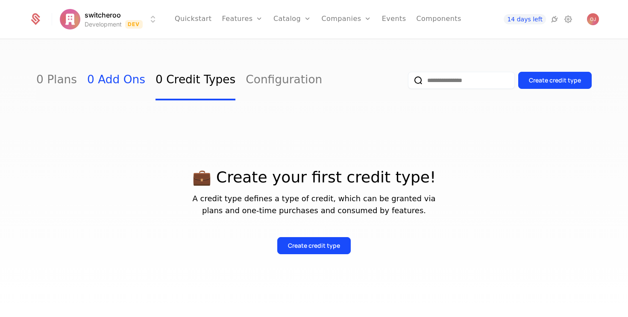
click at [130, 85] on link "0 Add Ons" at bounding box center [116, 80] width 58 height 40
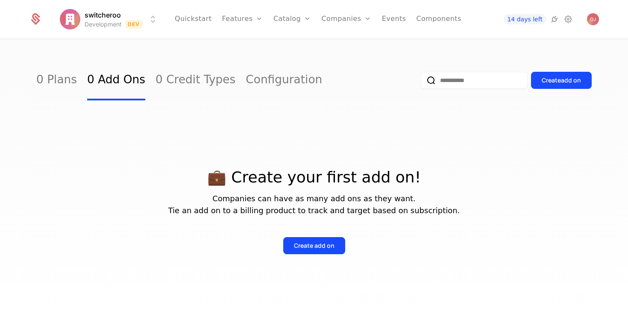
click at [72, 83] on div "0 Plans 0 Add Ons 0 Credit Types Configuration" at bounding box center [179, 80] width 286 height 40
click at [52, 84] on link "0 Plans" at bounding box center [56, 80] width 41 height 40
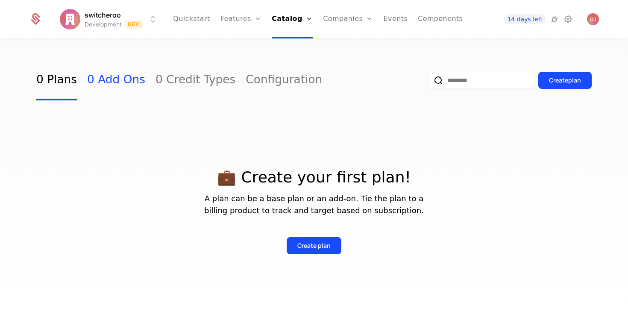
click at [133, 83] on link "0 Add Ons" at bounding box center [116, 80] width 58 height 40
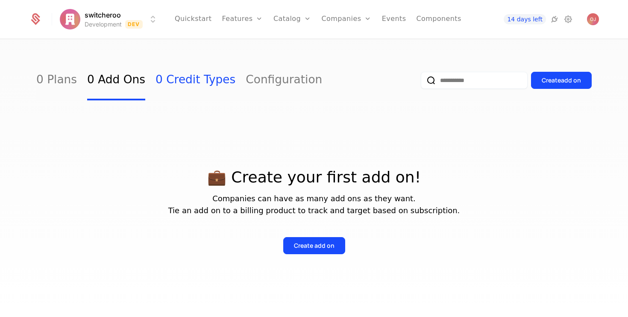
click at [176, 76] on link "0 Credit Types" at bounding box center [195, 80] width 80 height 40
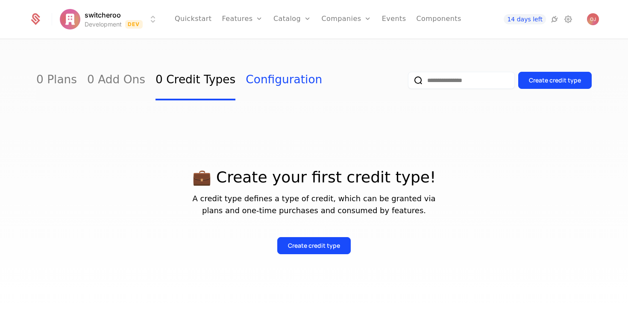
click at [245, 86] on link "Configuration" at bounding box center [283, 80] width 76 height 40
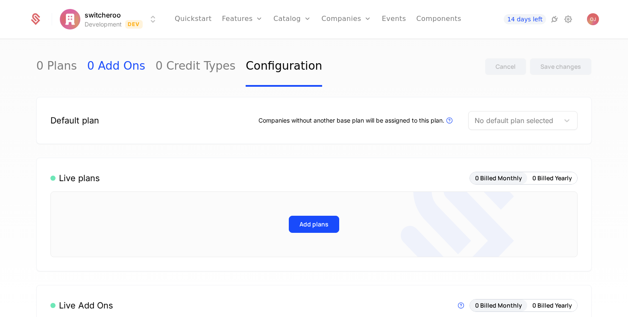
click at [100, 70] on link "0 Add Ons" at bounding box center [116, 67] width 58 height 40
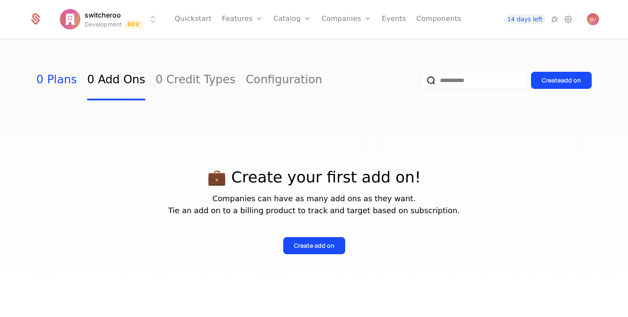
click at [61, 77] on link "0 Plans" at bounding box center [56, 80] width 41 height 40
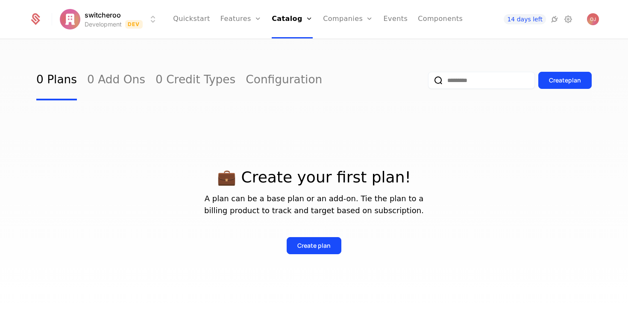
scroll to position [20, 0]
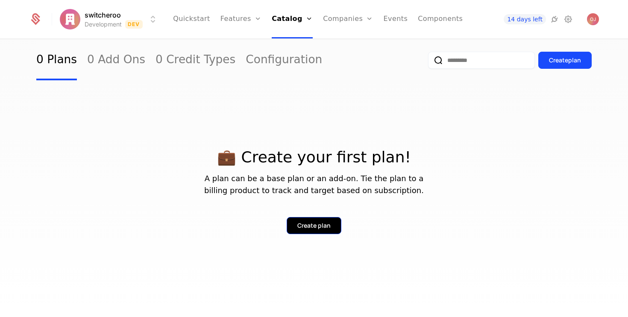
click at [308, 225] on div "Create plan" at bounding box center [313, 225] width 33 height 9
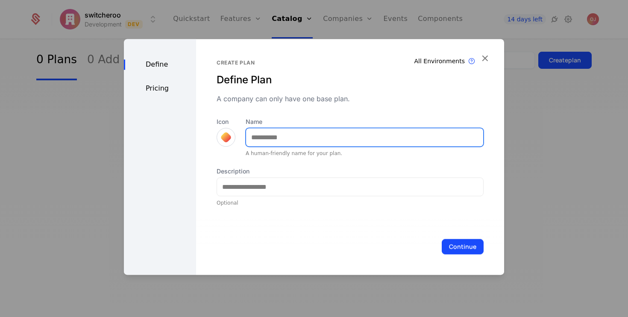
click at [269, 134] on input "Name" at bounding box center [364, 137] width 237 height 18
type input "****"
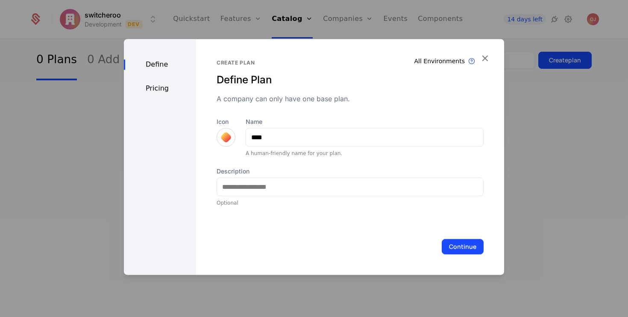
click at [222, 141] on div at bounding box center [226, 137] width 9 height 9
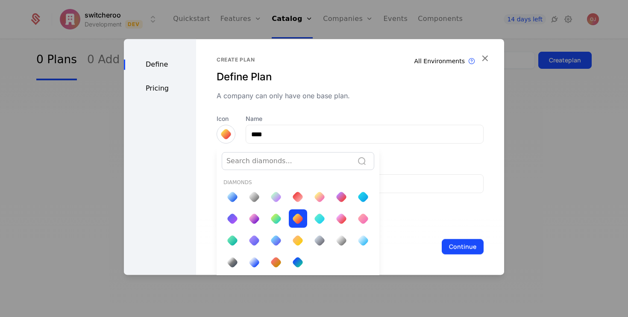
click at [251, 187] on div "Diamonds" at bounding box center [297, 224] width 163 height 99
click at [251, 192] on div at bounding box center [254, 197] width 8 height 12
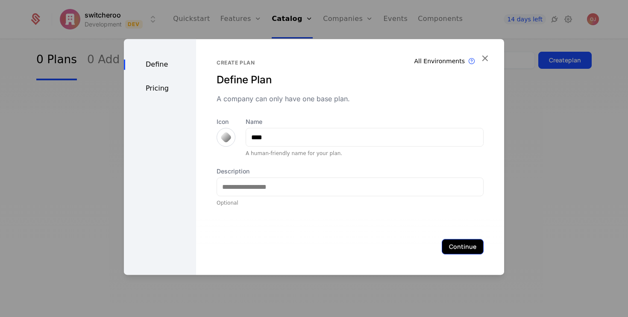
click at [455, 240] on button "Continue" at bounding box center [462, 246] width 42 height 15
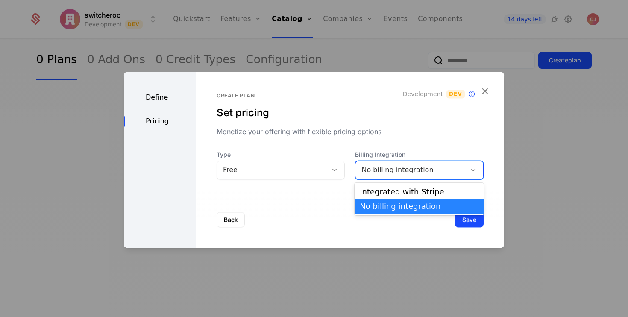
click at [392, 176] on div "No billing integration" at bounding box center [419, 170] width 128 height 19
click at [392, 189] on div "Integrated with Stripe" at bounding box center [418, 192] width 119 height 8
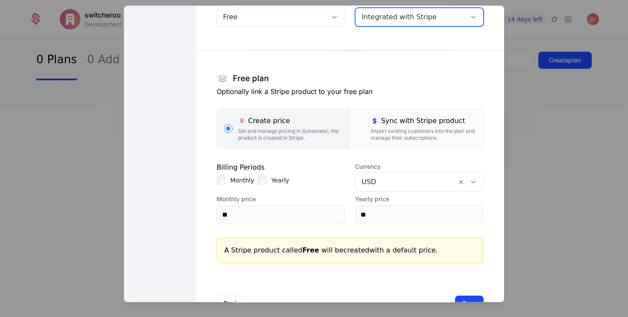
scroll to position [86, 0]
click at [407, 129] on div "Import existing customers into the plan and manage their subscriptions." at bounding box center [423, 135] width 105 height 14
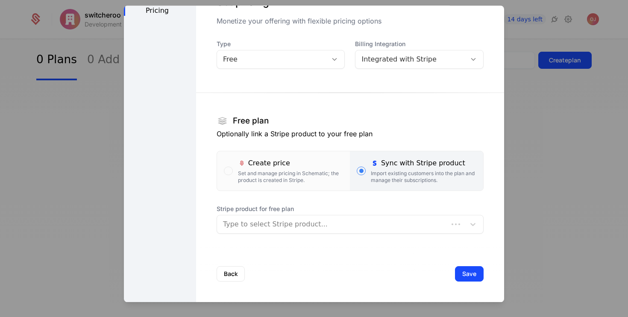
scroll to position [44, 0]
click at [259, 227] on div at bounding box center [341, 224] width 236 height 12
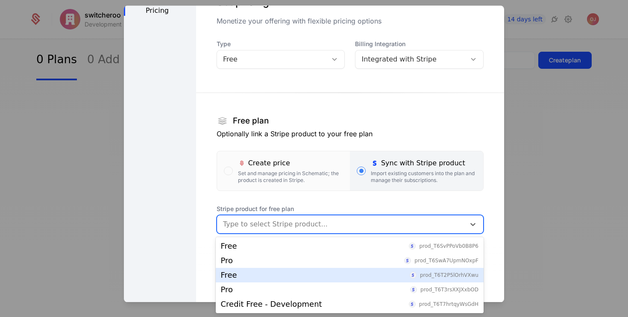
click at [247, 278] on div "Free prod_T6T2P5lOrhVXwu" at bounding box center [349, 275] width 257 height 8
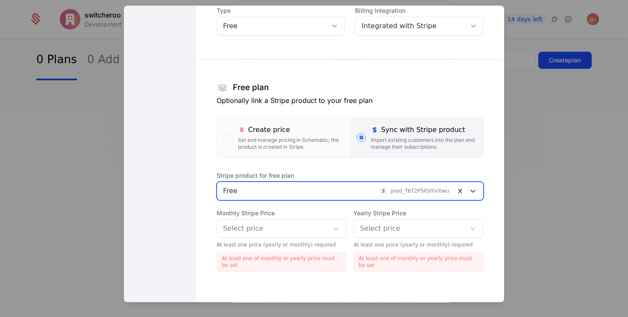
scroll to position [116, 0]
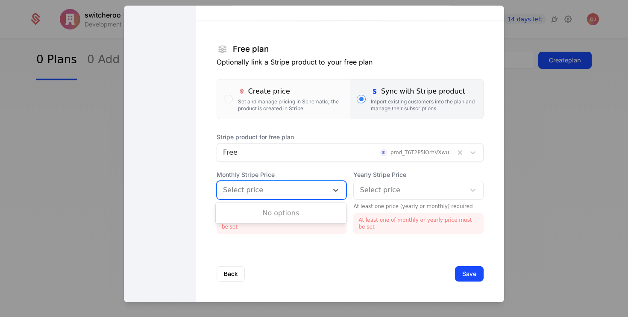
click at [281, 185] on div at bounding box center [272, 190] width 99 height 12
click at [403, 185] on div at bounding box center [408, 190] width 99 height 12
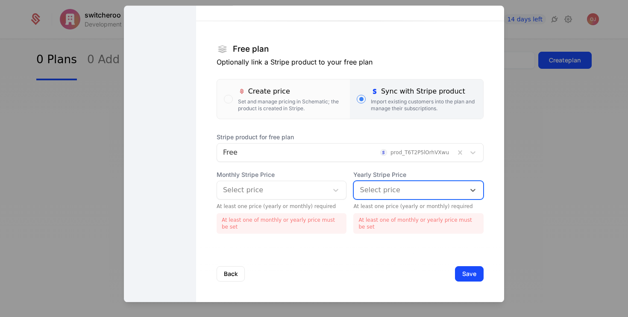
click at [403, 185] on div at bounding box center [408, 190] width 99 height 12
click at [318, 141] on div "Stripe product for free plan Free prod_T6T2P5lOrhVXwu" at bounding box center [349, 147] width 267 height 29
click at [304, 155] on div at bounding box center [336, 152] width 226 height 12
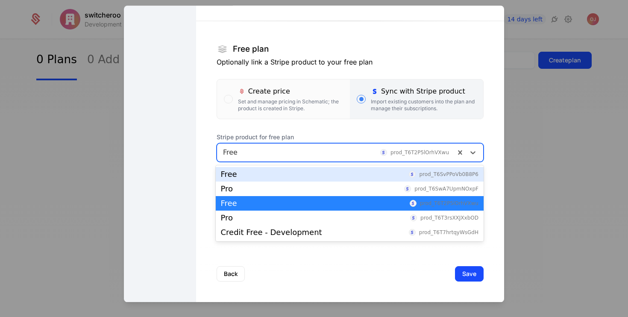
click at [256, 177] on div "Free prod_T6SvPPoVb0B8P6" at bounding box center [349, 174] width 257 height 8
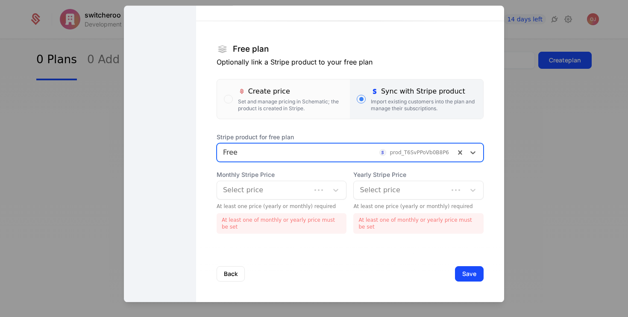
click at [255, 191] on div at bounding box center [264, 190] width 82 height 12
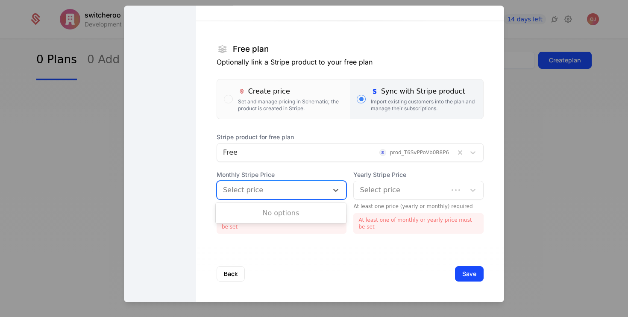
click at [255, 191] on div at bounding box center [272, 190] width 99 height 12
click at [391, 194] on div at bounding box center [408, 190] width 99 height 12
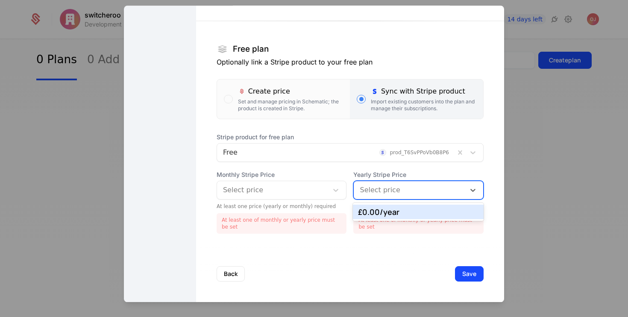
click at [391, 194] on div at bounding box center [408, 190] width 99 height 12
click at [388, 187] on div at bounding box center [408, 190] width 99 height 12
click at [378, 211] on div "£0.00 /year" at bounding box center [418, 212] width 120 height 8
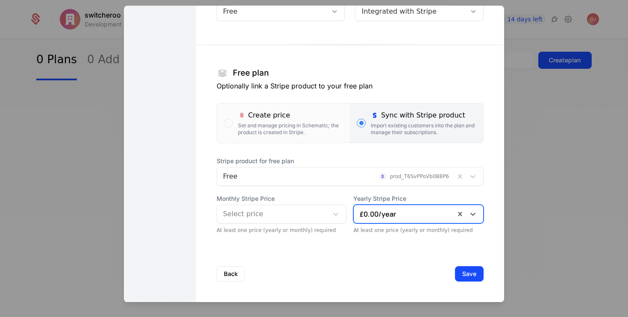
scroll to position [92, 0]
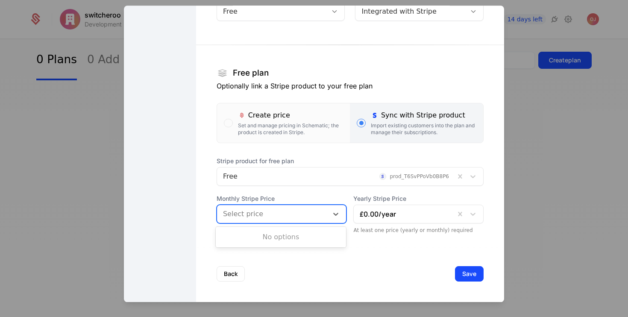
click at [308, 216] on div at bounding box center [272, 214] width 99 height 12
click at [298, 235] on div "No options" at bounding box center [281, 236] width 131 height 17
click at [337, 215] on icon at bounding box center [335, 214] width 9 height 9
click at [342, 204] on div "Monthly Stripe Price Select price" at bounding box center [281, 208] width 130 height 29
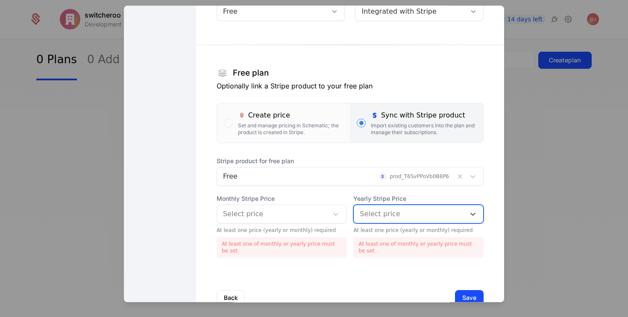
scroll to position [87, 0]
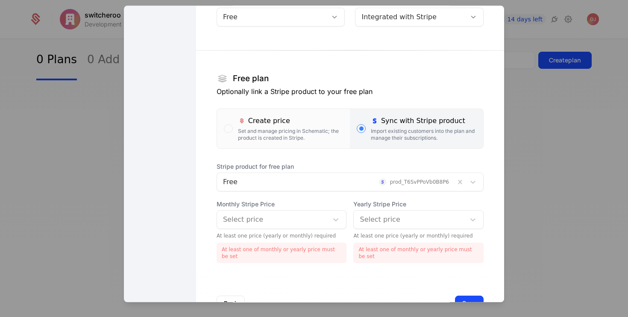
click at [476, 295] on div "Back Save" at bounding box center [350, 303] width 308 height 56
click at [474, 296] on button "Save" at bounding box center [469, 302] width 29 height 15
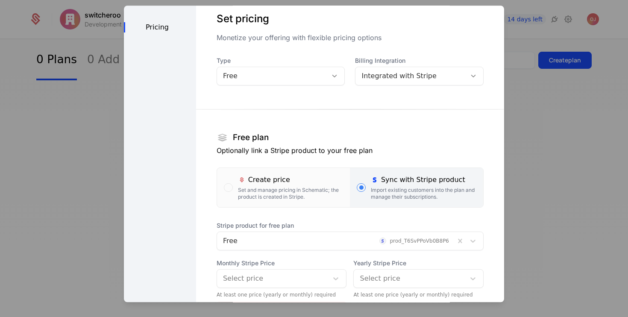
scroll to position [0, 0]
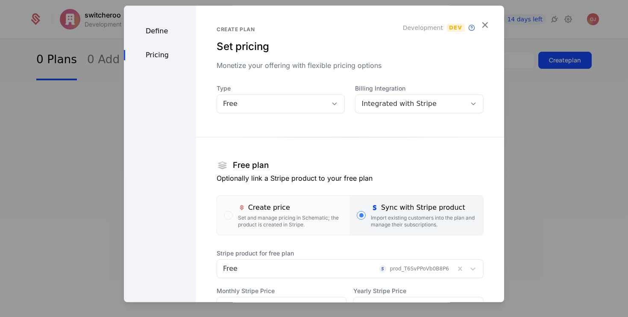
click at [154, 27] on div "Define" at bounding box center [160, 31] width 72 height 10
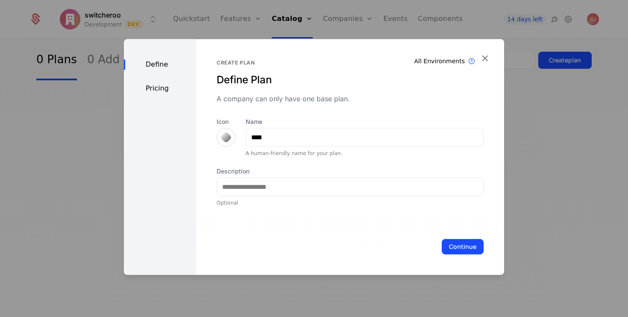
click at [170, 89] on div "Pricing" at bounding box center [160, 88] width 72 height 10
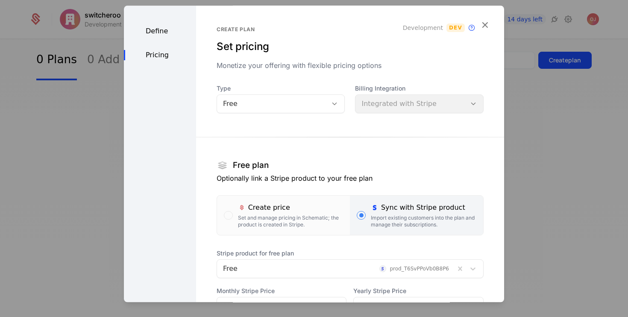
click at [551, 77] on div at bounding box center [314, 158] width 628 height 317
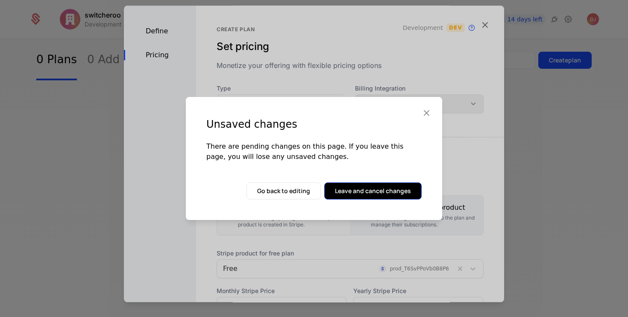
click at [382, 191] on button "Leave and cancel changes" at bounding box center [372, 190] width 97 height 17
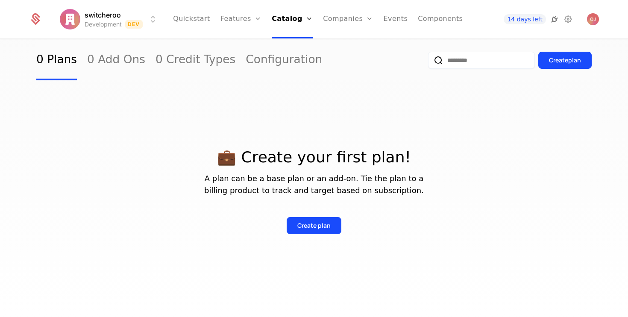
click at [549, 20] on icon at bounding box center [554, 19] width 10 height 10
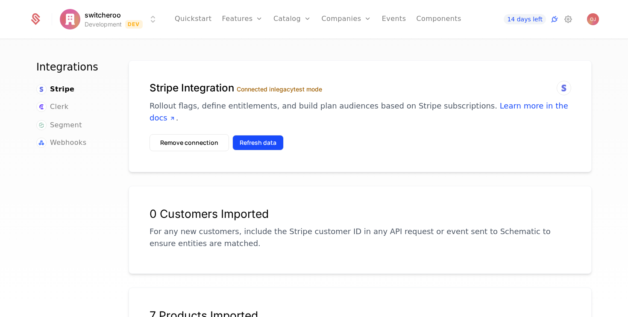
click at [265, 135] on button "Refresh data" at bounding box center [257, 142] width 51 height 15
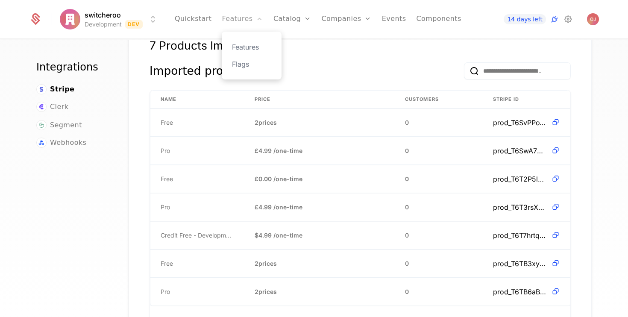
scroll to position [266, 0]
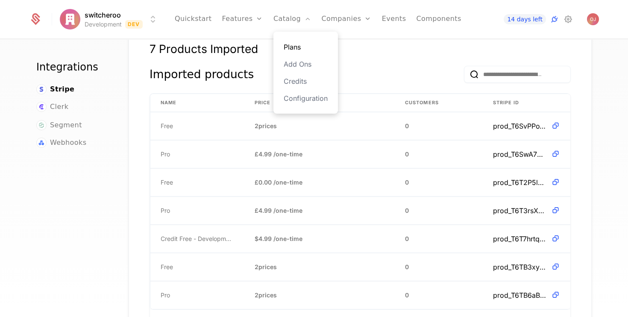
click at [291, 47] on link "Plans" at bounding box center [305, 47] width 44 height 10
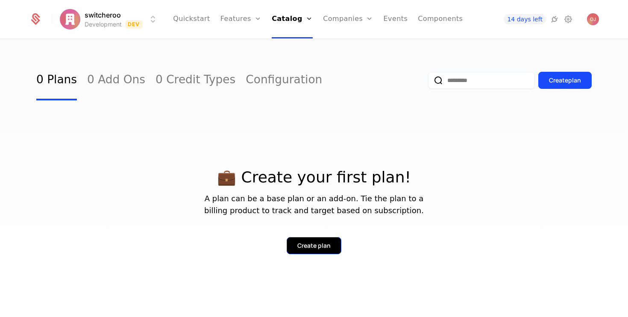
click at [326, 247] on div "Create plan" at bounding box center [313, 245] width 33 height 9
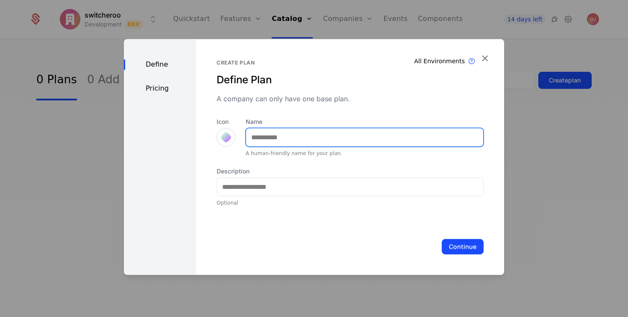
drag, startPoint x: 266, startPoint y: 143, endPoint x: 266, endPoint y: 137, distance: 5.1
click at [266, 143] on input "Name" at bounding box center [364, 137] width 237 height 18
type input "****"
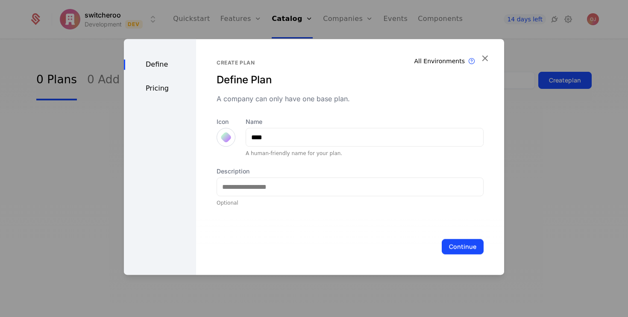
click at [227, 139] on div at bounding box center [226, 137] width 12 height 12
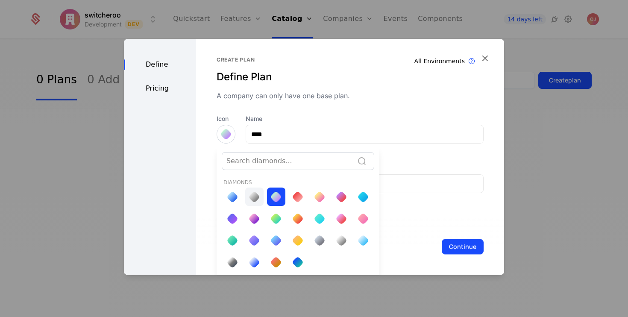
click at [250, 190] on div at bounding box center [254, 196] width 18 height 18
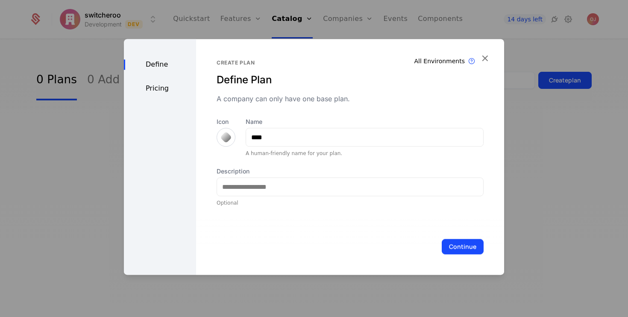
scroll to position [0, 0]
click at [464, 252] on button "Continue" at bounding box center [462, 246] width 42 height 15
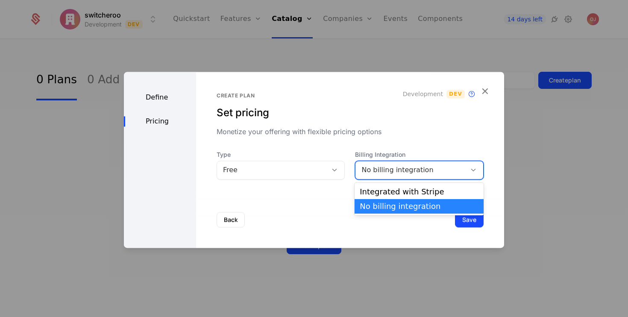
click at [411, 173] on div "No billing integration" at bounding box center [410, 170] width 99 height 10
click at [404, 190] on div "Integrated with Stripe" at bounding box center [418, 192] width 119 height 8
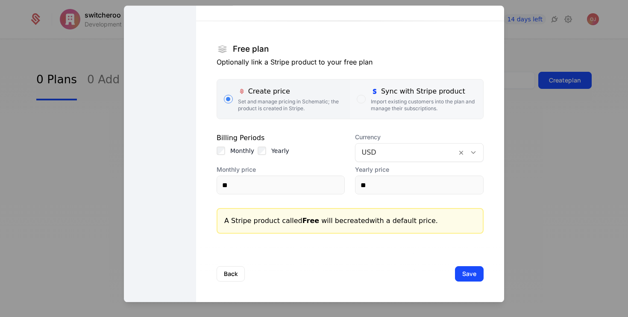
click at [420, 113] on label "Sync with Stripe product Import existing customers into the plan and manage the…" at bounding box center [416, 98] width 133 height 39
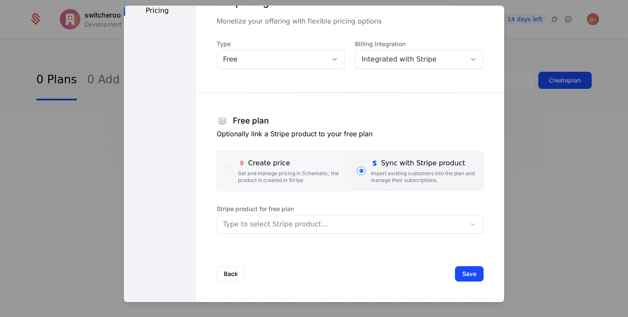
click at [299, 167] on div "Create price" at bounding box center [290, 163] width 105 height 10
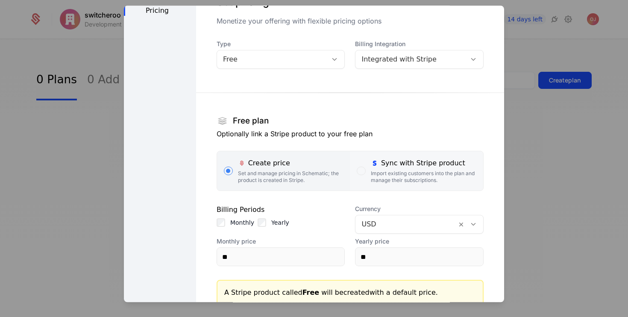
click at [402, 174] on div "Import existing customers into the plan and manage their subscriptions." at bounding box center [423, 177] width 105 height 14
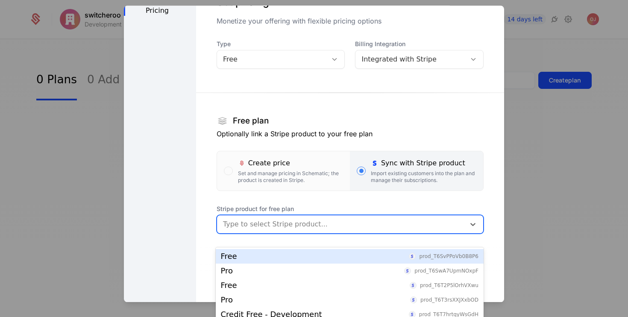
click at [310, 217] on div "Type to select Stripe product..." at bounding box center [341, 223] width 248 height 15
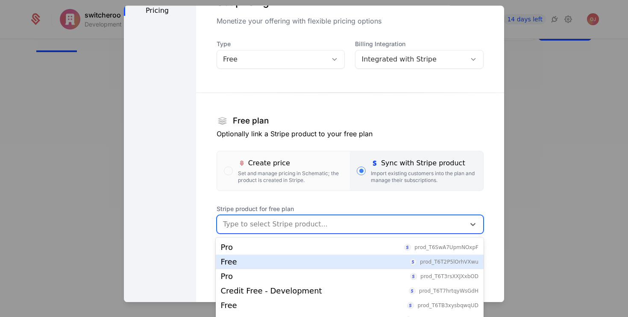
scroll to position [0, 0]
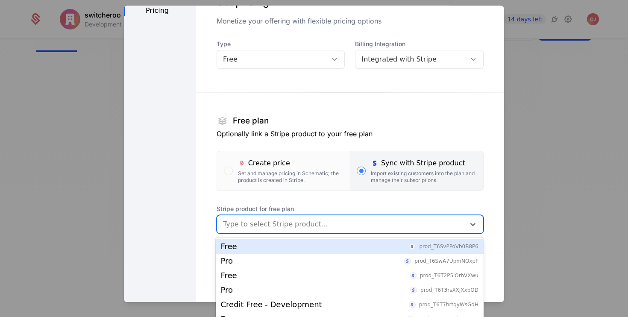
click at [266, 249] on div "Free prod_T6SvPPoVb0B8P6" at bounding box center [349, 246] width 257 height 8
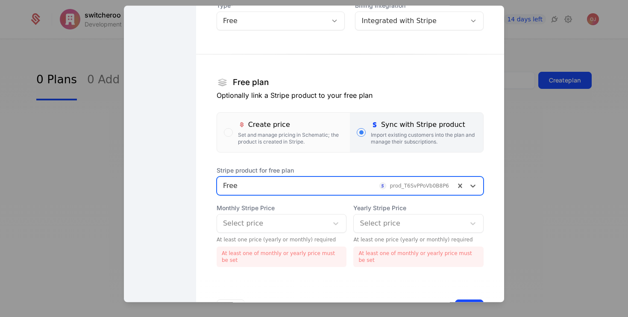
scroll to position [89, 0]
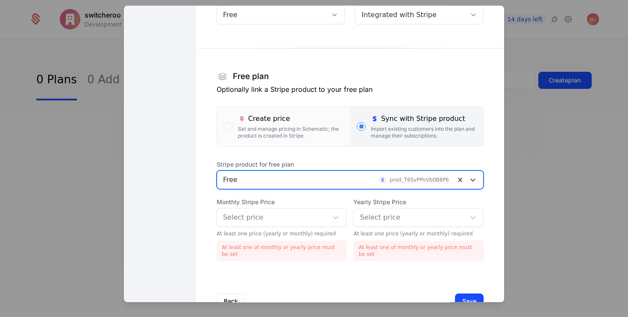
click at [267, 219] on div at bounding box center [272, 217] width 99 height 12
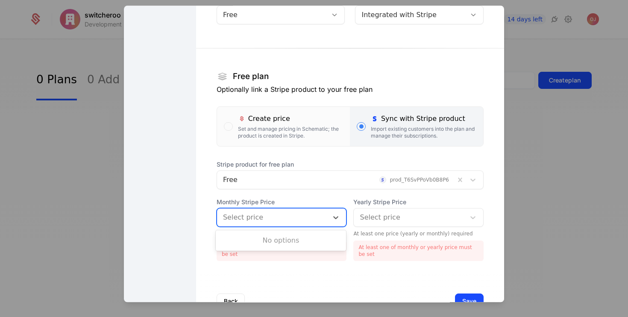
click at [269, 236] on div "No options" at bounding box center [281, 240] width 131 height 17
click at [405, 214] on div at bounding box center [408, 217] width 99 height 12
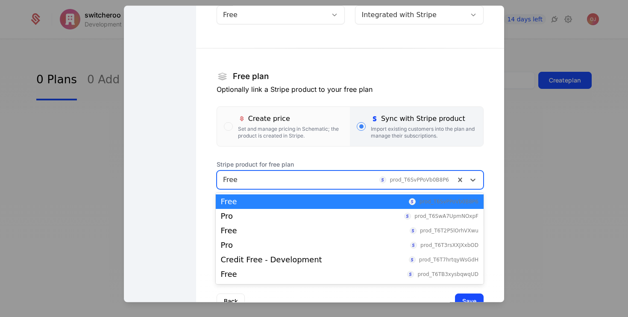
click at [372, 186] on div "Free prod_T6SvPPoVb0B8P6" at bounding box center [336, 179] width 238 height 15
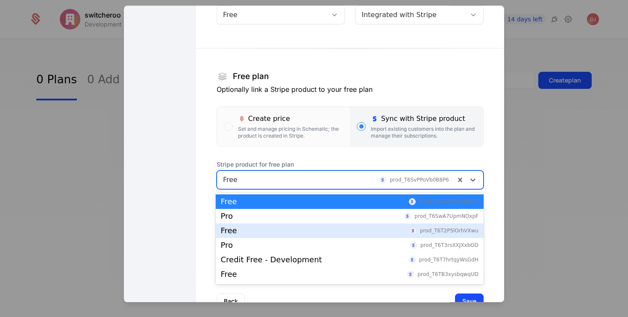
click at [315, 226] on div "Free prod_T6T2P5lOrhVXwu" at bounding box center [350, 230] width 268 height 15
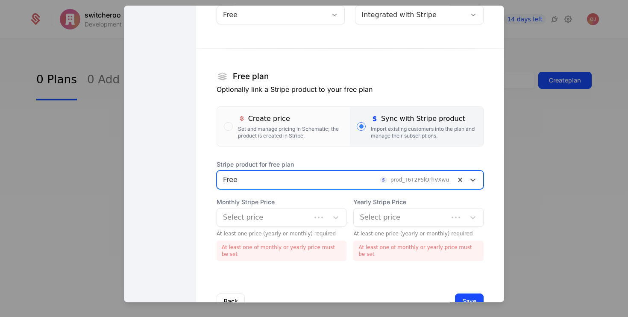
click at [291, 222] on div at bounding box center [264, 217] width 82 height 12
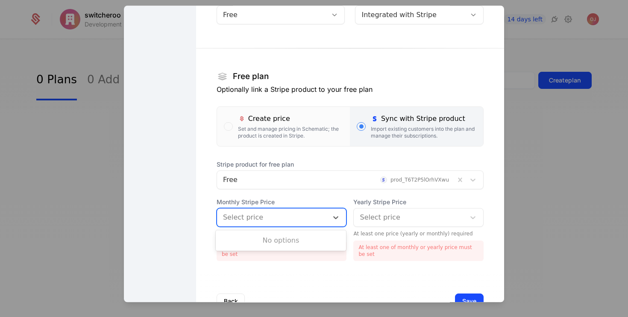
click at [365, 178] on div at bounding box center [336, 180] width 226 height 12
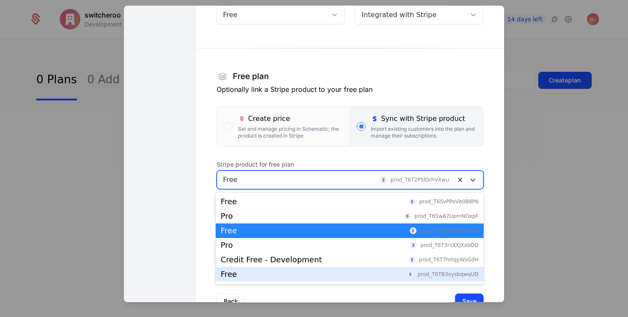
click at [263, 269] on div "Free prod_T6TB3xysbqwqUD" at bounding box center [350, 274] width 268 height 15
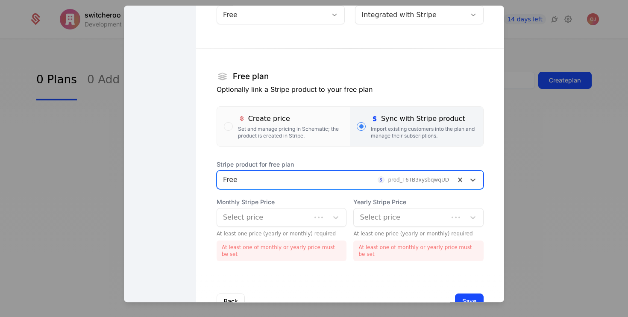
click at [260, 213] on div at bounding box center [264, 217] width 82 height 12
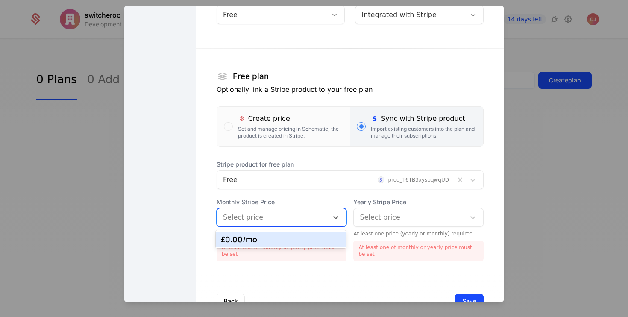
click at [260, 243] on div "£0.00 /mo" at bounding box center [281, 239] width 131 height 15
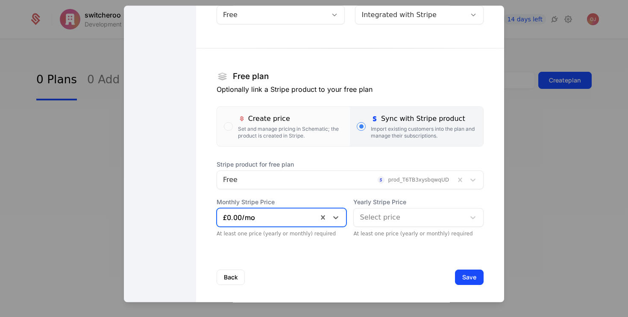
click at [368, 218] on div at bounding box center [408, 217] width 99 height 12
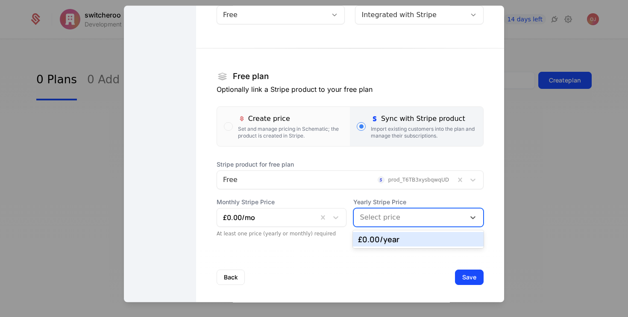
click at [373, 240] on div "£0.00 /year" at bounding box center [418, 239] width 120 height 8
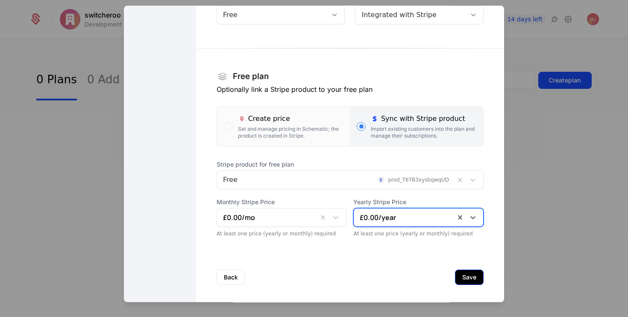
click at [466, 280] on button "Save" at bounding box center [469, 276] width 29 height 15
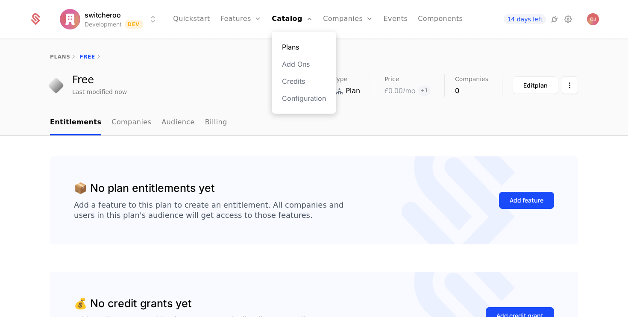
click at [300, 45] on link "Plans" at bounding box center [304, 47] width 44 height 10
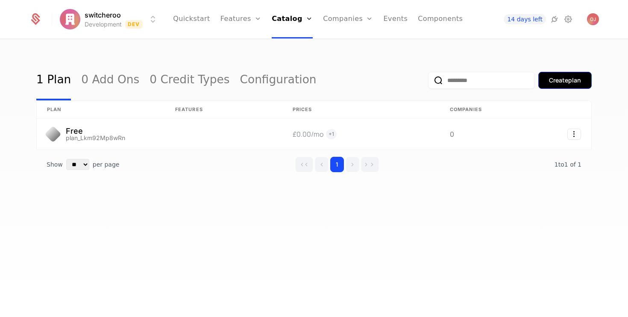
click at [550, 79] on div "Create plan" at bounding box center [565, 80] width 32 height 9
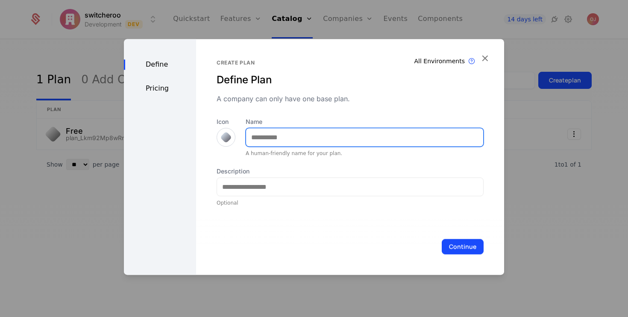
click at [321, 141] on input "Name" at bounding box center [364, 137] width 237 height 18
type input "***"
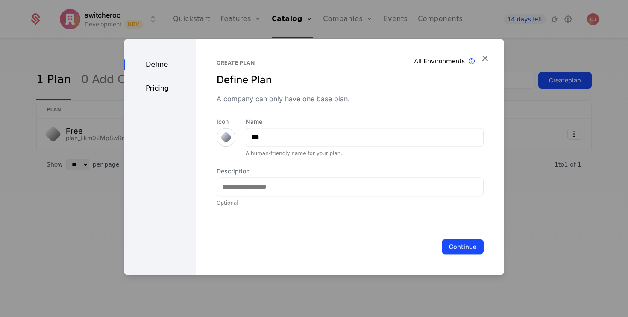
click at [224, 132] on div at bounding box center [226, 137] width 12 height 12
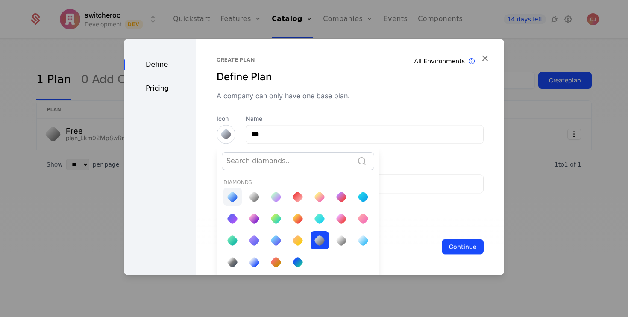
click at [239, 200] on div at bounding box center [232, 196] width 18 height 18
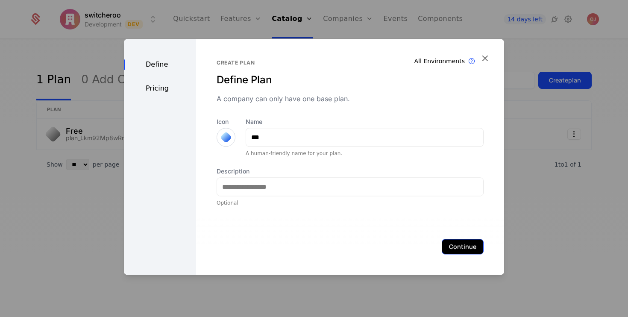
click at [450, 240] on button "Continue" at bounding box center [462, 246] width 42 height 15
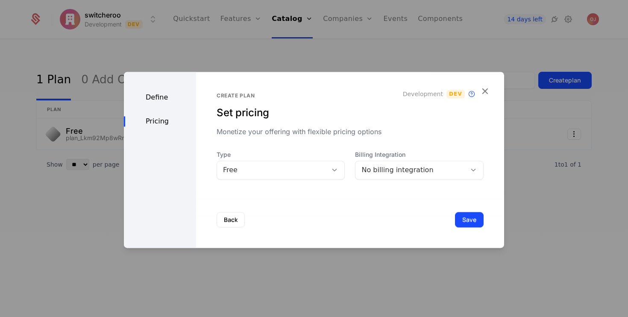
click at [280, 181] on div "Create plan Set pricing Monetize your offering with flexible pricing options De…" at bounding box center [350, 160] width 308 height 176
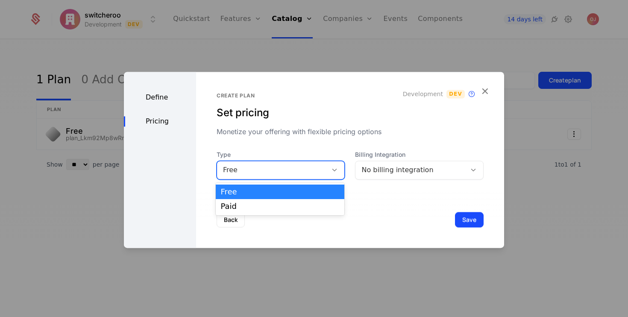
click at [280, 176] on div "Free" at bounding box center [272, 170] width 111 height 12
click at [374, 163] on div "No billing integration" at bounding box center [419, 170] width 128 height 19
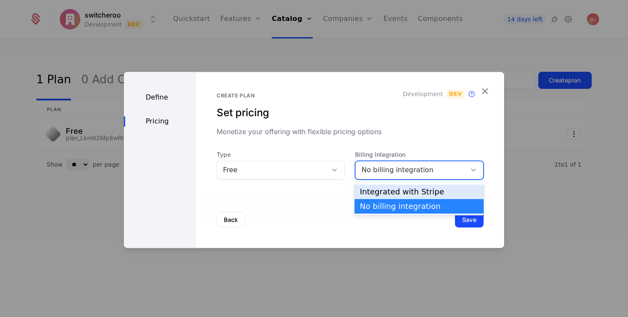
click at [377, 195] on div "Integrated with Stripe" at bounding box center [418, 192] width 119 height 8
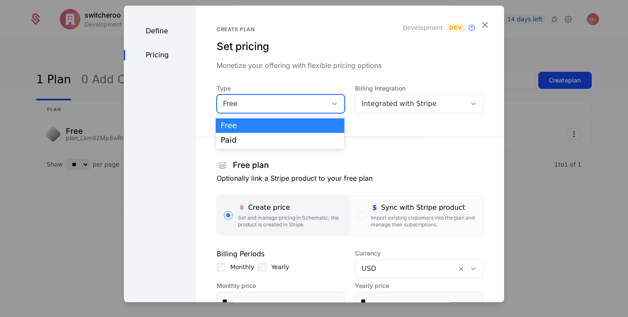
click at [278, 103] on div "Free" at bounding box center [272, 104] width 99 height 10
click at [260, 137] on div "Paid" at bounding box center [280, 140] width 119 height 8
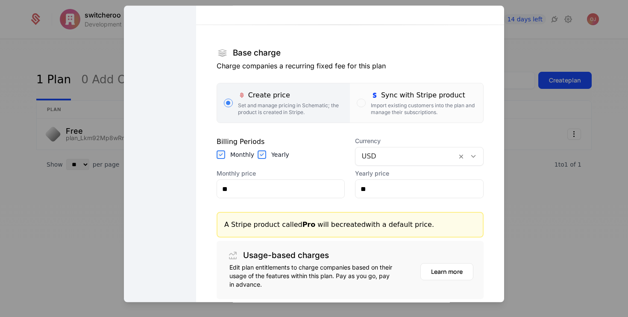
scroll to position [114, 0]
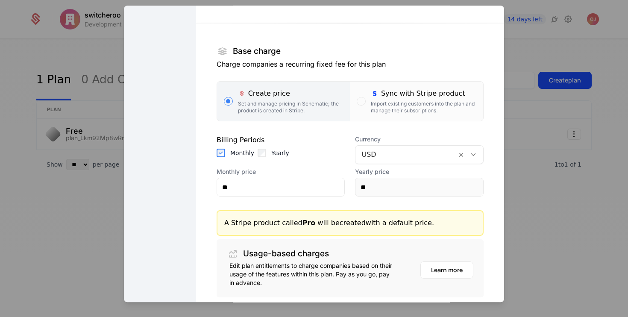
click at [228, 155] on div "Monthly" at bounding box center [235, 153] width 38 height 9
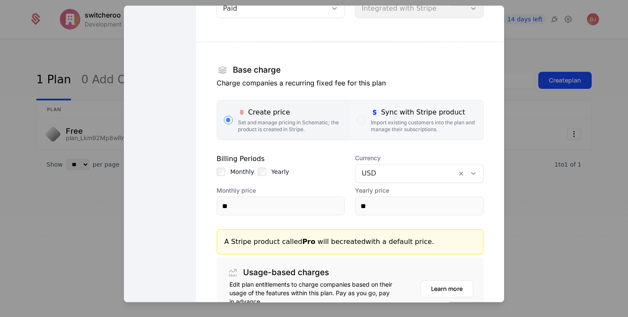
click at [374, 137] on label "Sync with Stripe product Import existing customers into the plan and manage the…" at bounding box center [416, 119] width 133 height 39
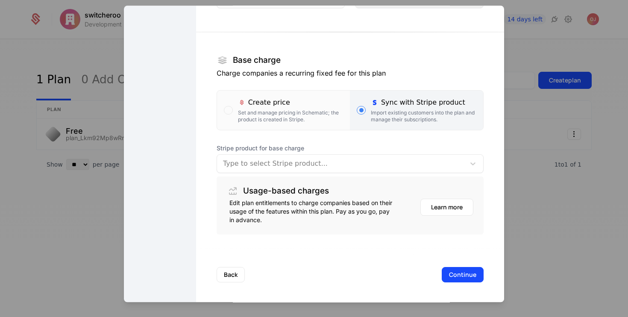
scroll to position [106, 0]
click at [281, 164] on div at bounding box center [341, 163] width 236 height 12
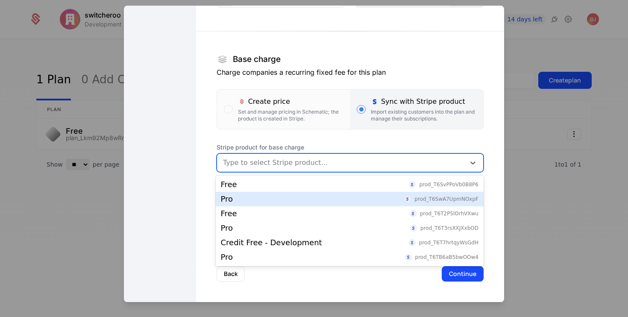
click at [273, 195] on div "Pro prod_T6SwA7UpmNOxpF" at bounding box center [350, 199] width 268 height 15
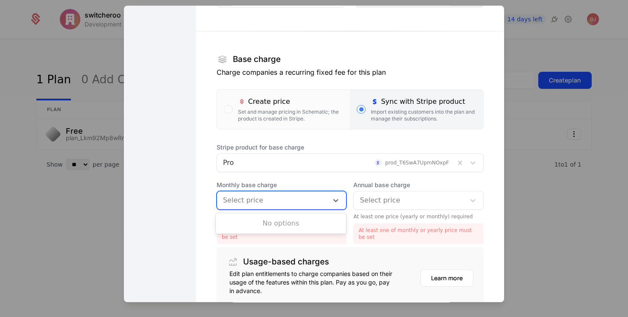
click at [270, 200] on div at bounding box center [272, 200] width 99 height 12
click at [270, 202] on div at bounding box center [272, 200] width 99 height 12
click at [270, 167] on div at bounding box center [336, 163] width 226 height 12
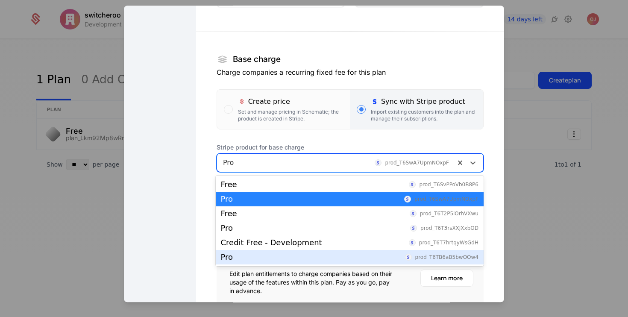
click at [239, 256] on div "Pro prod_T6TB6aB5bwOOw4" at bounding box center [349, 257] width 257 height 8
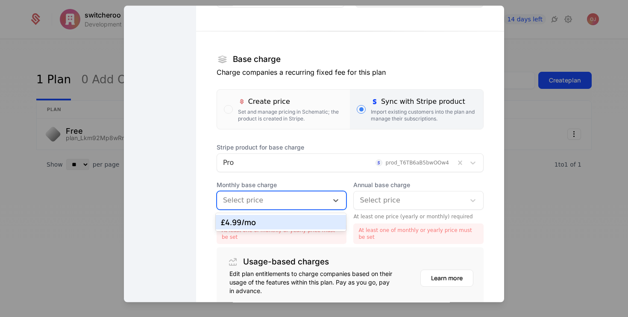
click at [248, 202] on div at bounding box center [272, 200] width 99 height 12
click at [249, 226] on div "£4.99 /mo" at bounding box center [281, 222] width 120 height 8
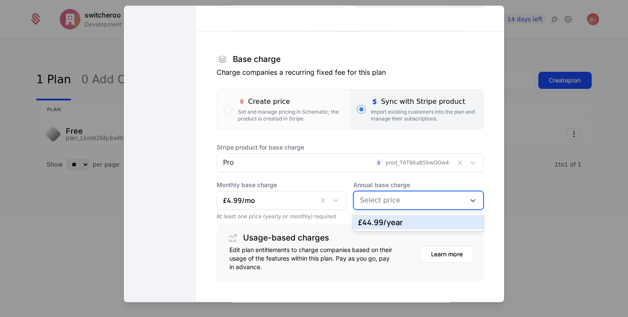
click at [375, 199] on div at bounding box center [408, 200] width 99 height 12
click at [376, 222] on div "£44.99 /year" at bounding box center [418, 222] width 120 height 8
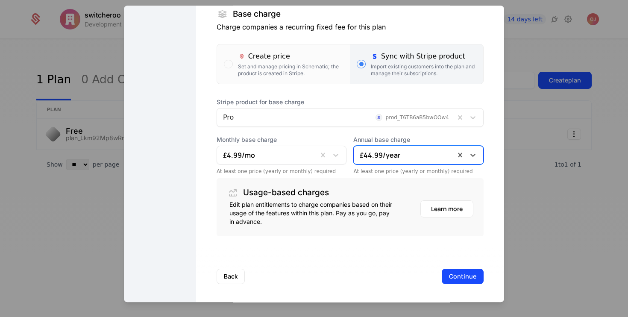
scroll to position [154, 0]
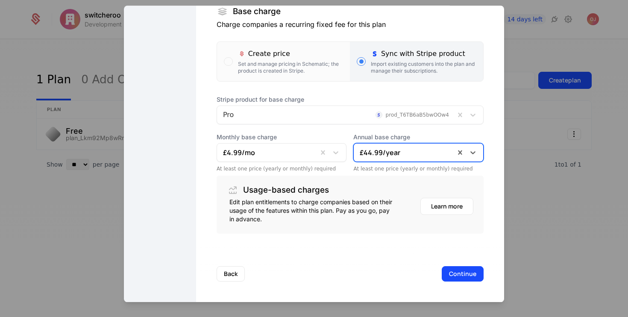
click at [262, 115] on div at bounding box center [336, 115] width 226 height 12
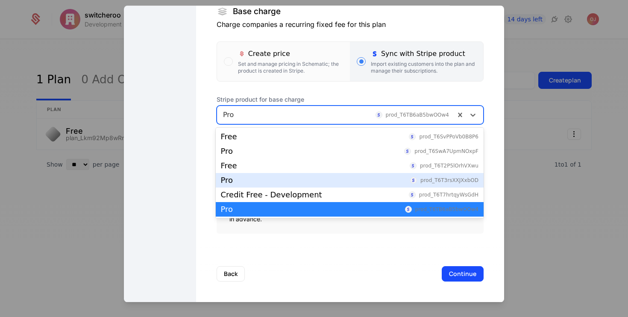
click at [257, 184] on div "Pro prod_T6T3rsXXJXxbOD" at bounding box center [350, 180] width 268 height 15
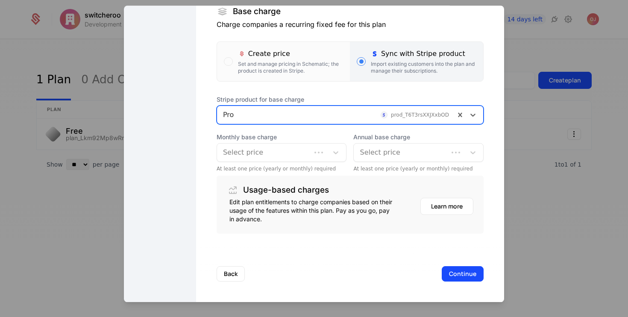
click at [257, 155] on div at bounding box center [264, 152] width 82 height 12
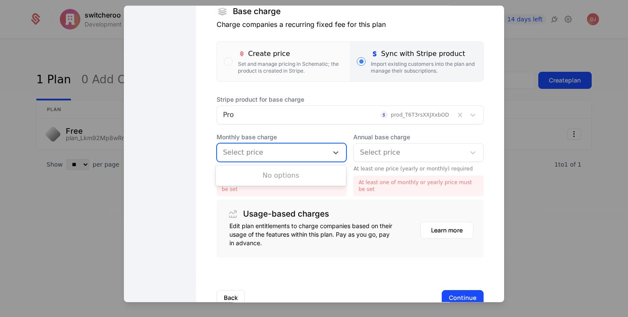
click at [257, 155] on div at bounding box center [272, 152] width 99 height 12
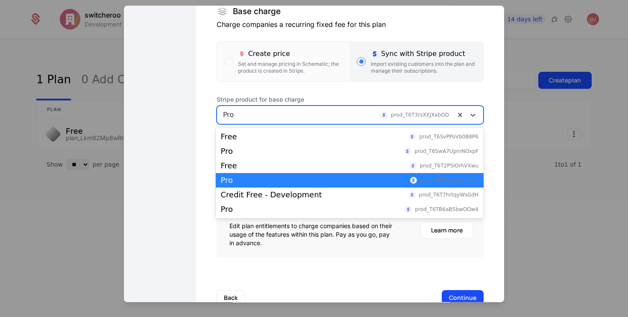
click at [289, 109] on div at bounding box center [336, 115] width 226 height 12
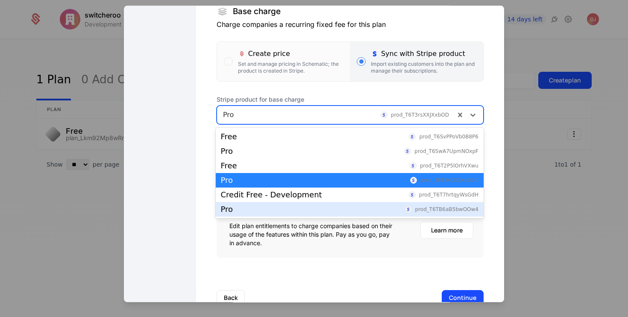
click at [255, 208] on div "Pro prod_T6TB6aB5bwOOw4" at bounding box center [349, 209] width 257 height 8
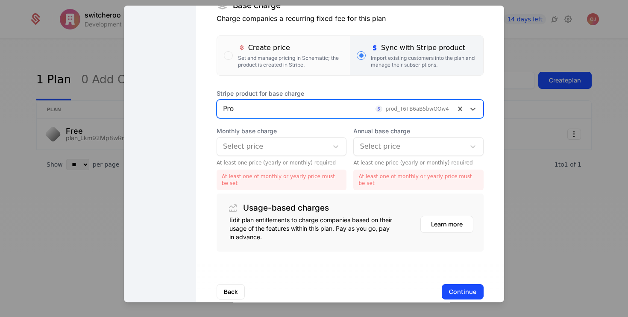
scroll to position [161, 0]
click at [299, 142] on div at bounding box center [272, 146] width 99 height 12
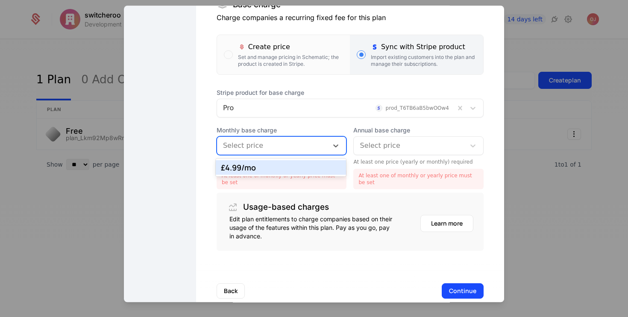
click at [278, 168] on div "£4.99 /mo" at bounding box center [281, 168] width 120 height 8
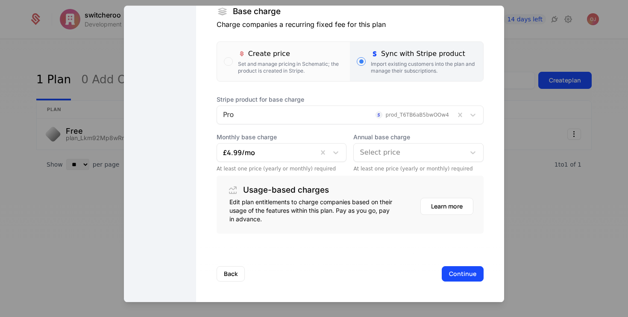
click at [403, 167] on div "At least one price (yearly or monthly) required" at bounding box center [418, 168] width 130 height 7
click at [403, 159] on div "Select price" at bounding box center [408, 152] width 111 height 15
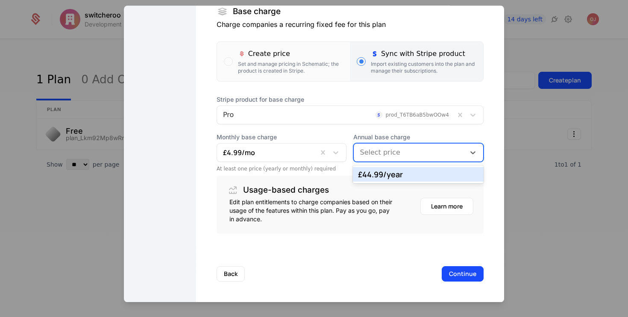
click at [402, 176] on div "£44.99 /year" at bounding box center [418, 174] width 120 height 8
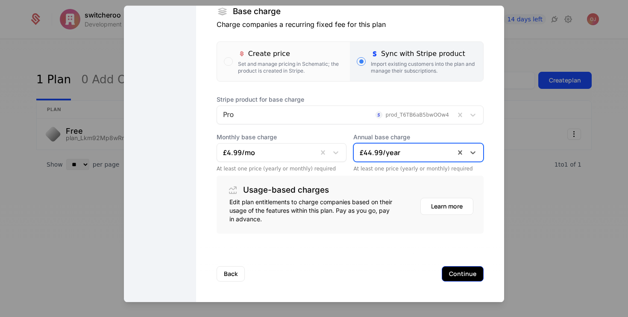
click at [452, 274] on button "Continue" at bounding box center [462, 273] width 42 height 15
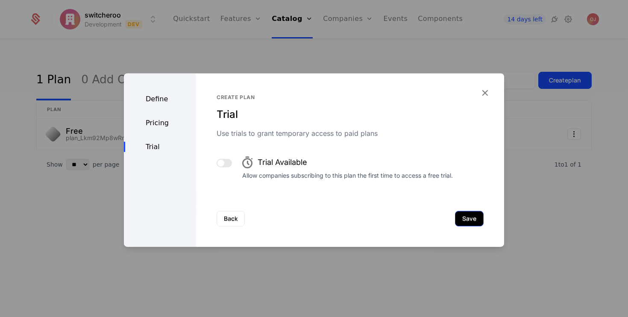
scroll to position [0, 0]
click at [477, 217] on button "Save" at bounding box center [469, 218] width 29 height 15
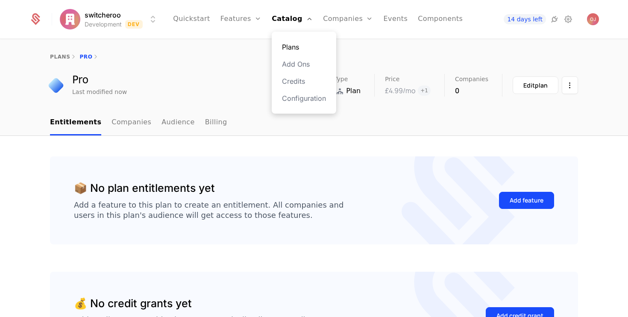
click at [295, 44] on link "Plans" at bounding box center [304, 47] width 44 height 10
